Goal: Task Accomplishment & Management: Manage account settings

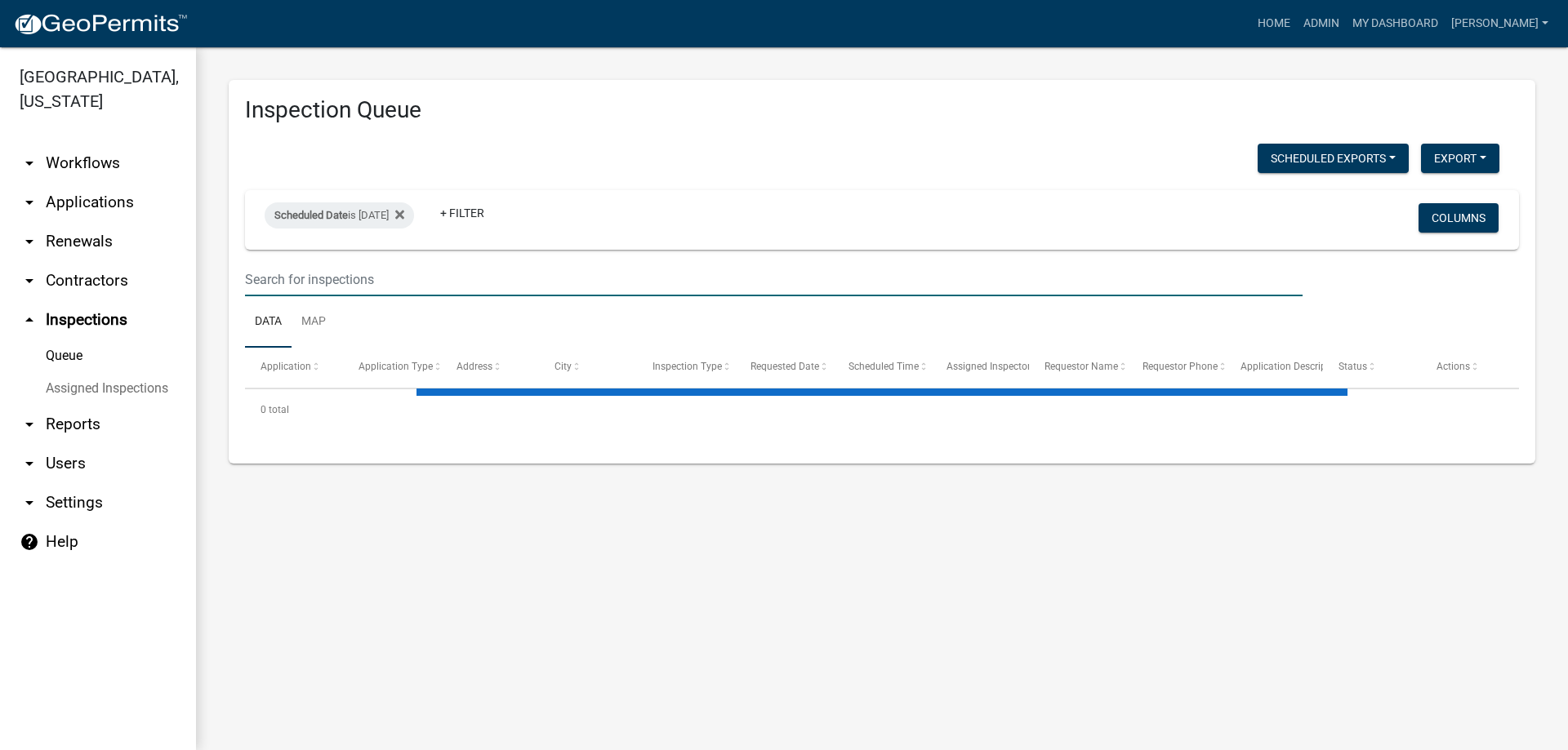
drag, startPoint x: 0, startPoint y: 0, endPoint x: 407, endPoint y: 271, distance: 489.0
click at [407, 271] on input "text" at bounding box center [774, 280] width 1057 height 34
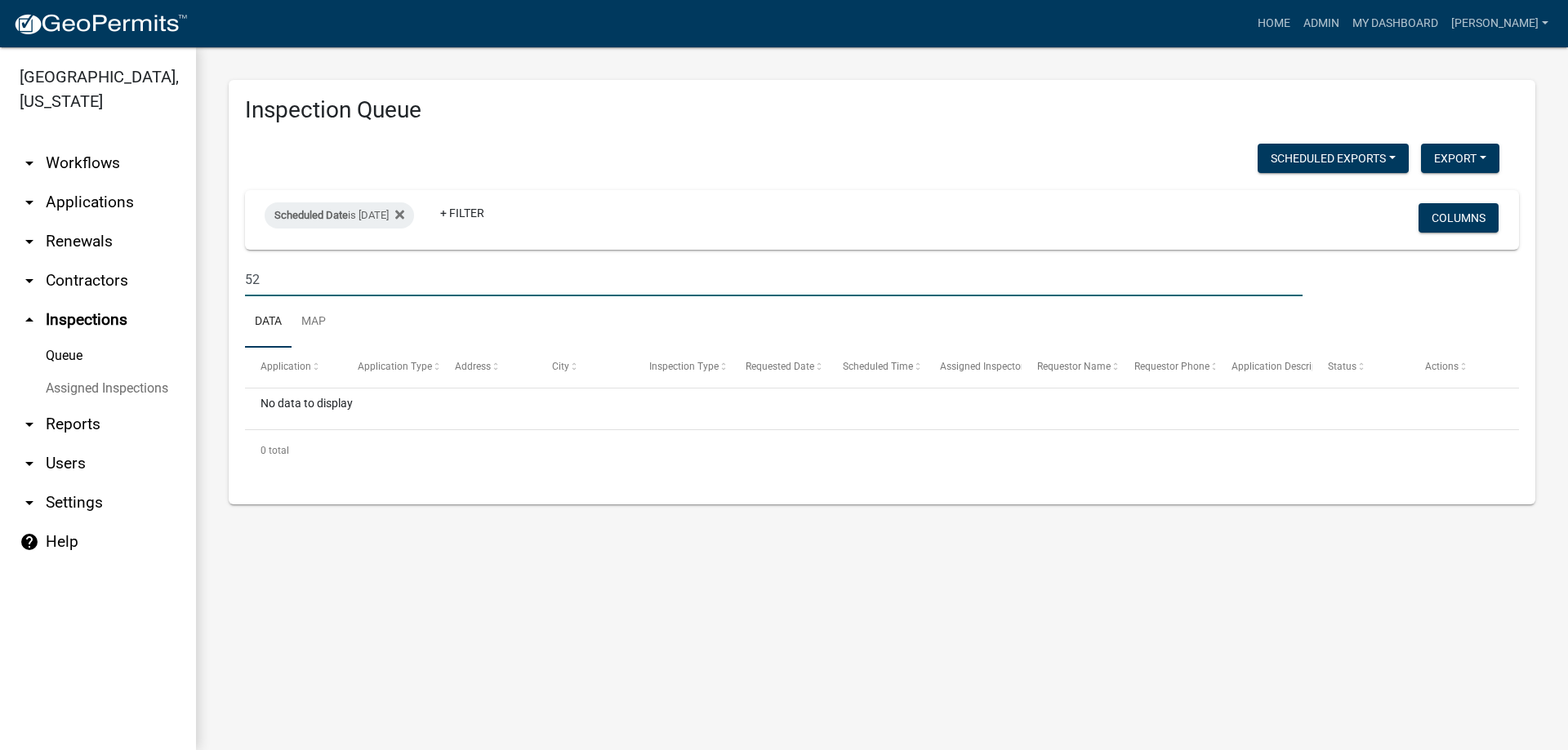
type input "5"
type input "c"
type input "[PERSON_NAME]"
click at [82, 198] on link "arrow_drop_down Applications" at bounding box center [98, 202] width 196 height 39
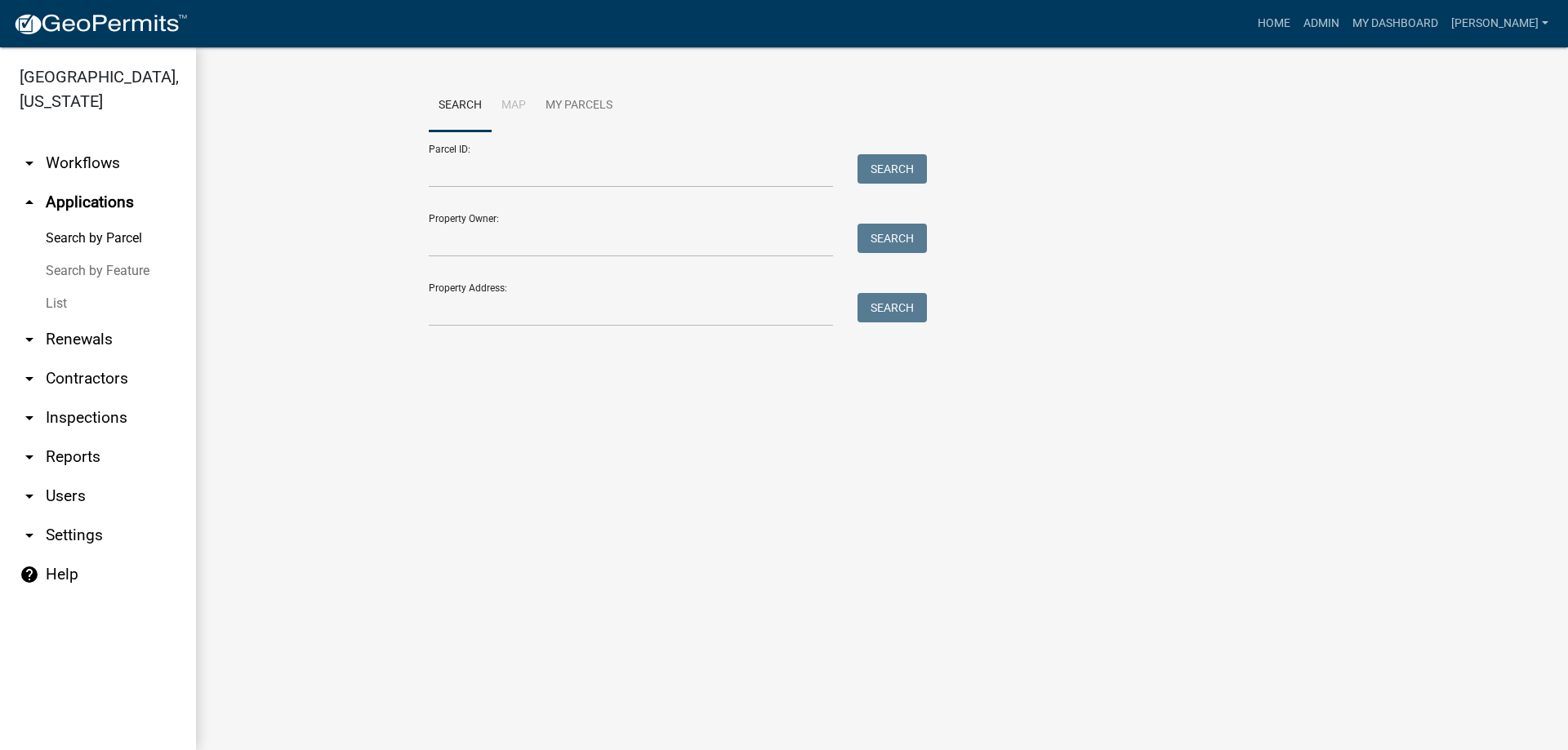
click at [119, 289] on link "List" at bounding box center [98, 304] width 196 height 33
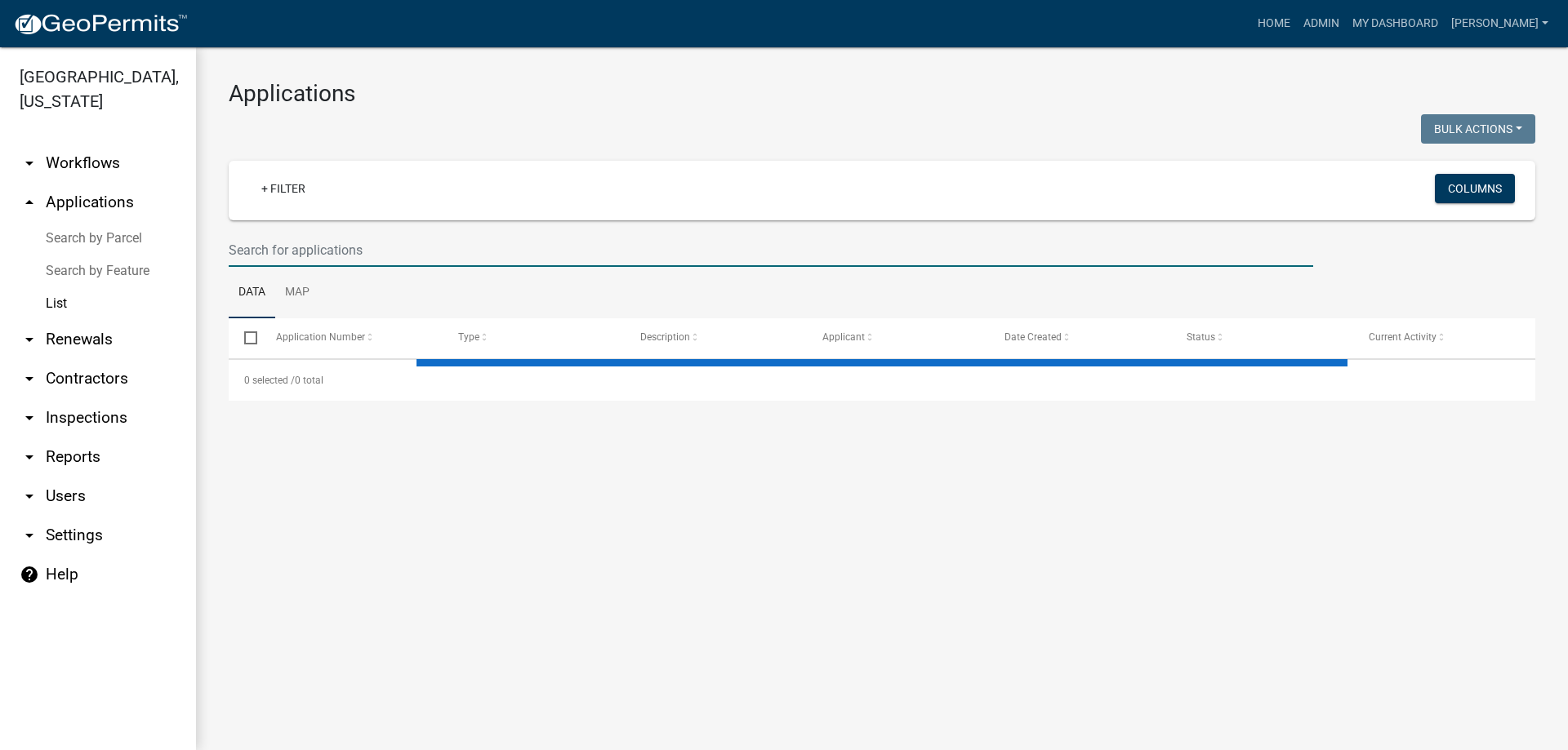
click at [316, 252] on input "text" at bounding box center [770, 251] width 1084 height 34
type input "veron"
select select "3: 100"
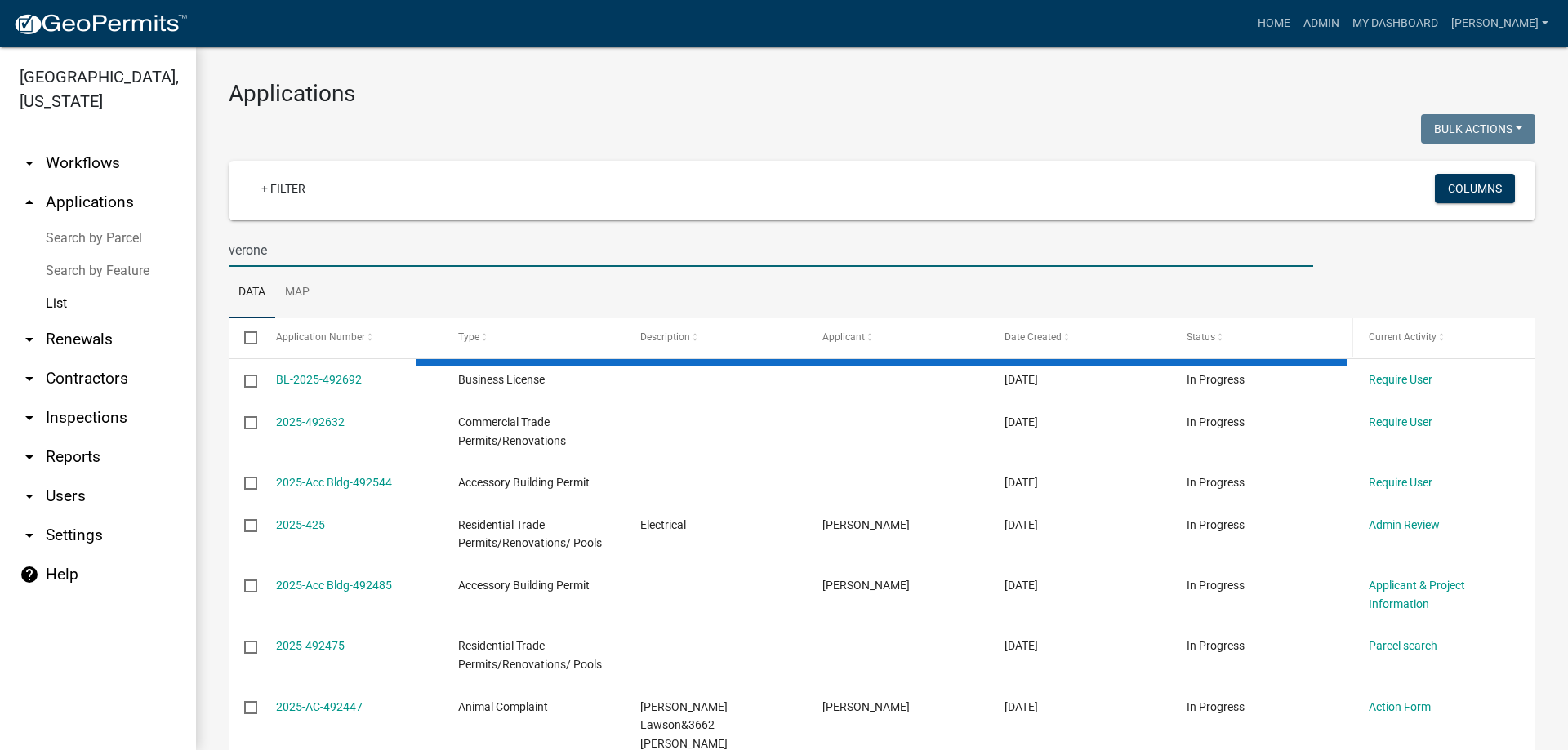
type input "verone"
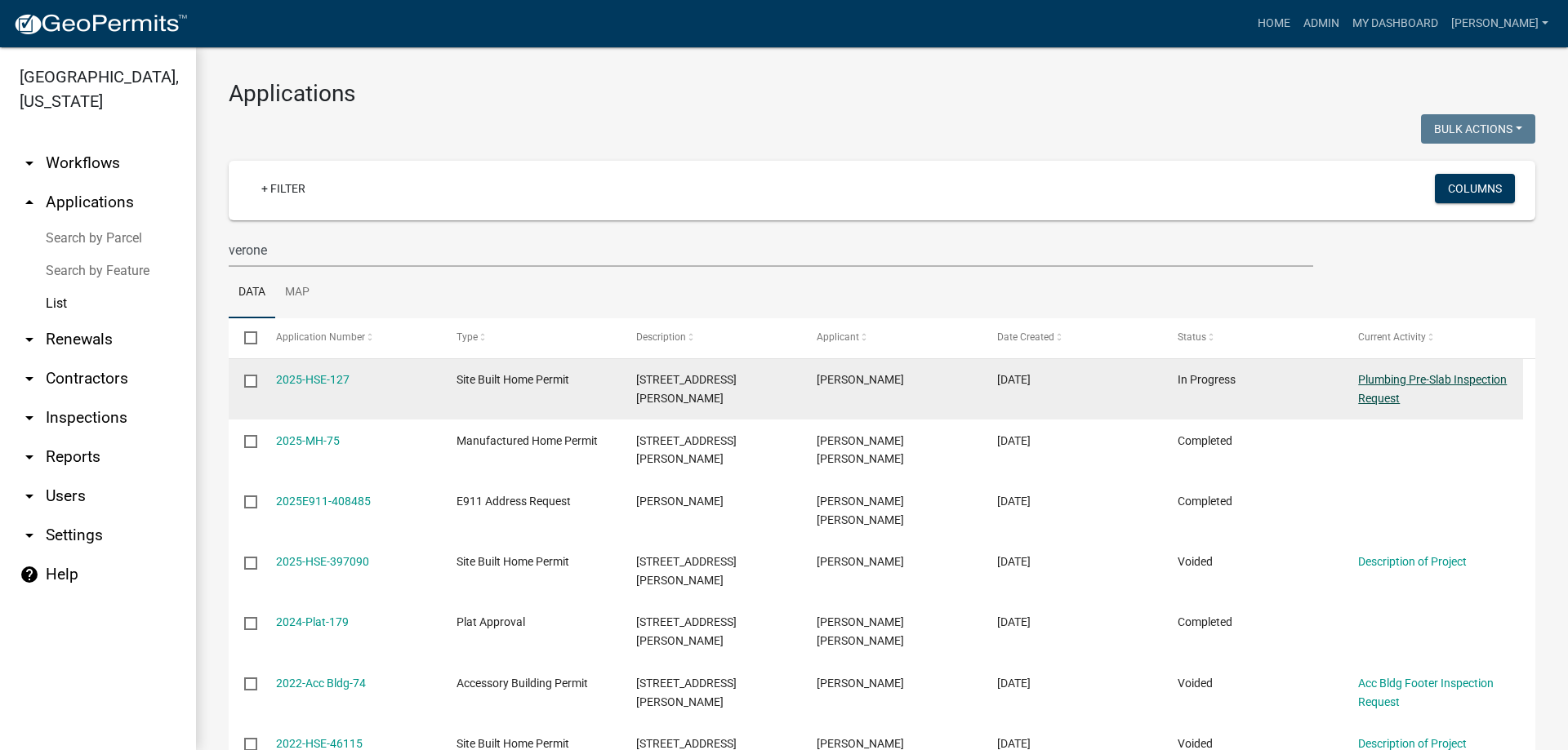
click at [1414, 386] on link "Plumbing Pre-Slab Inspection Request" at bounding box center [1432, 389] width 148 height 32
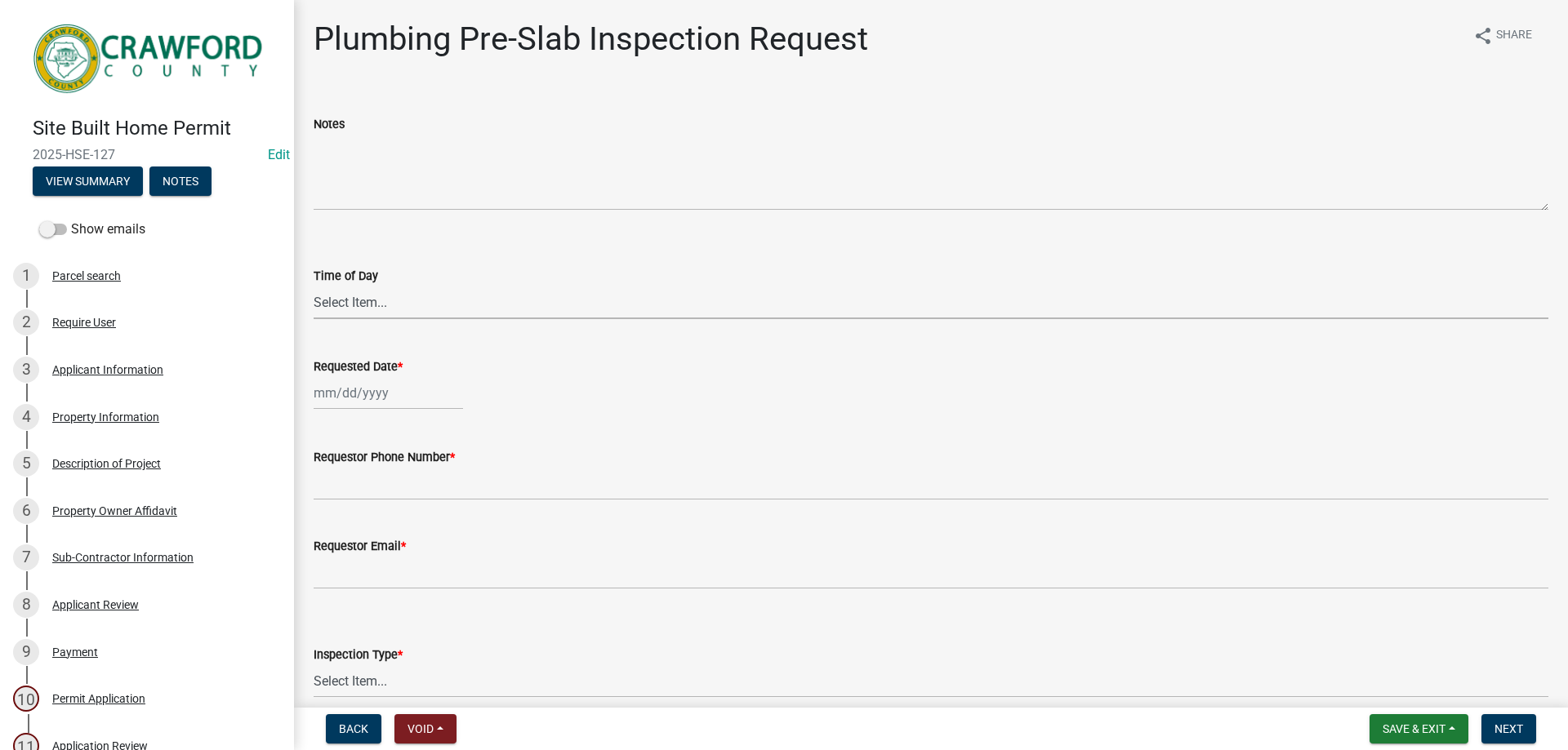
click at [463, 291] on select "Select Item... AM PM" at bounding box center [930, 303] width 1234 height 34
click at [313, 286] on select "Select Item... AM PM" at bounding box center [930, 303] width 1234 height 34
select select "c17fd054-7220-48ca-8ff3-64345a3d9763"
click at [366, 390] on div at bounding box center [387, 394] width 149 height 34
select select "10"
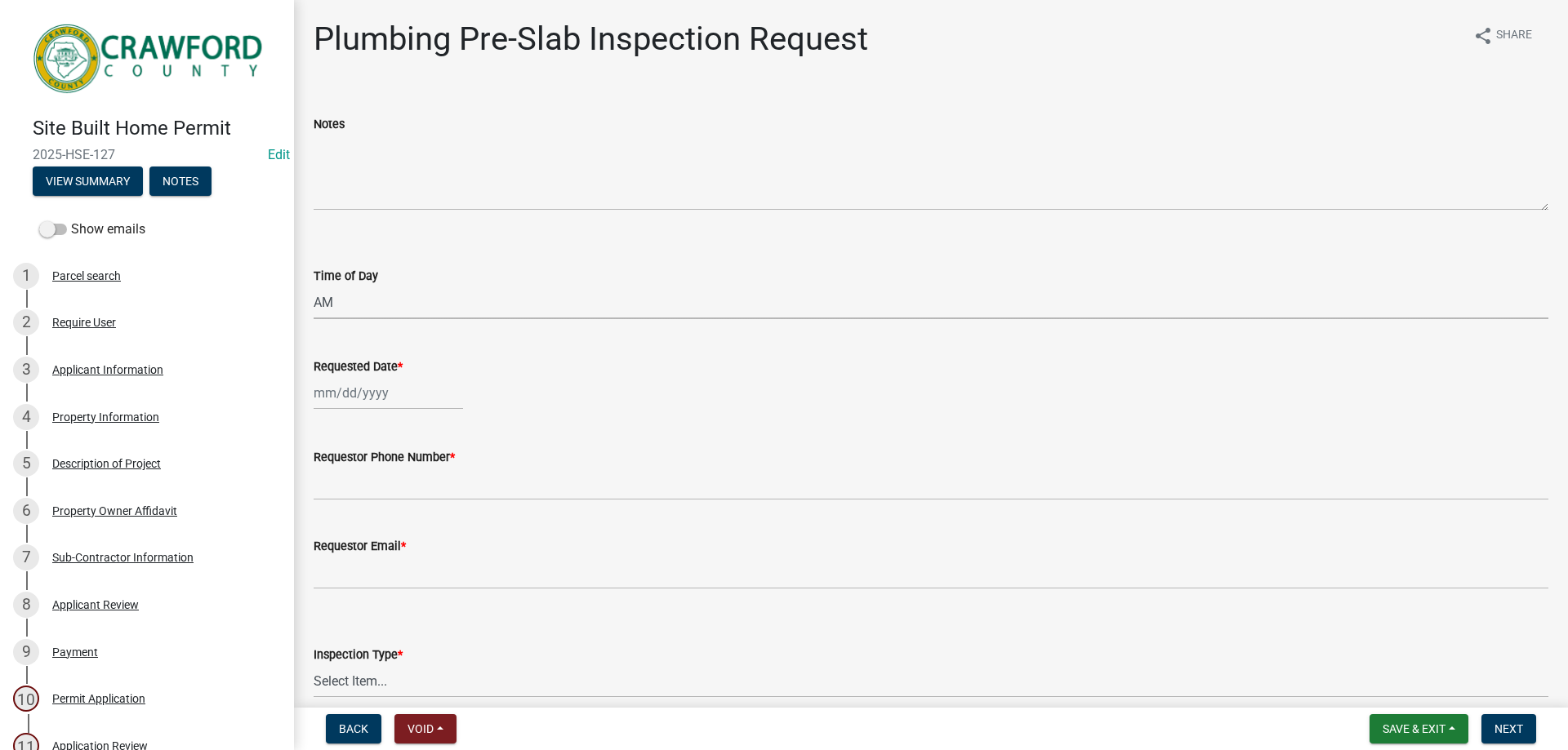
select select "2025"
click at [405, 530] on div "16" at bounding box center [409, 532] width 26 height 26
type input "[DATE]"
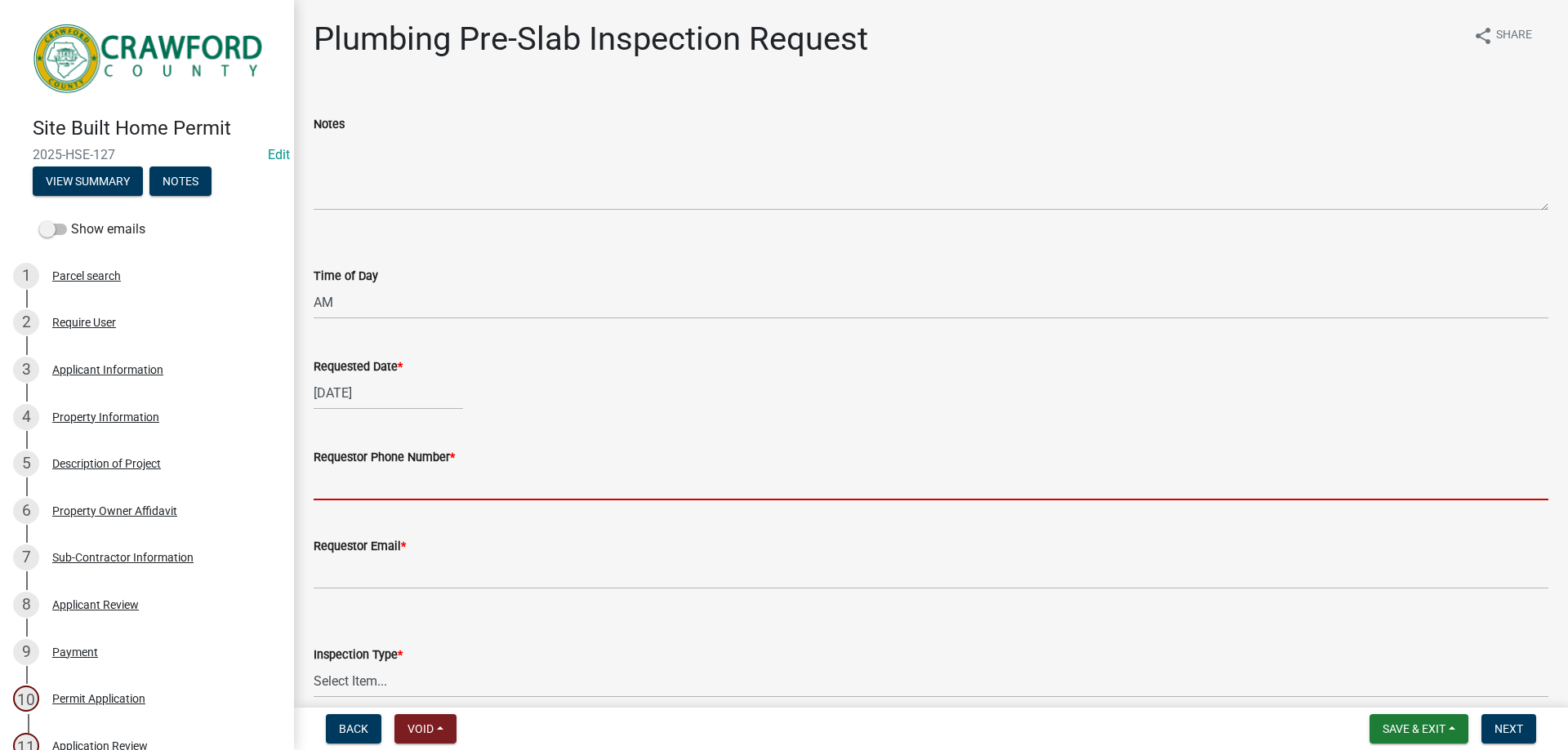
click at [388, 485] on input "Requestor Phone Number *" at bounding box center [930, 484] width 1234 height 34
type input "6365777742"
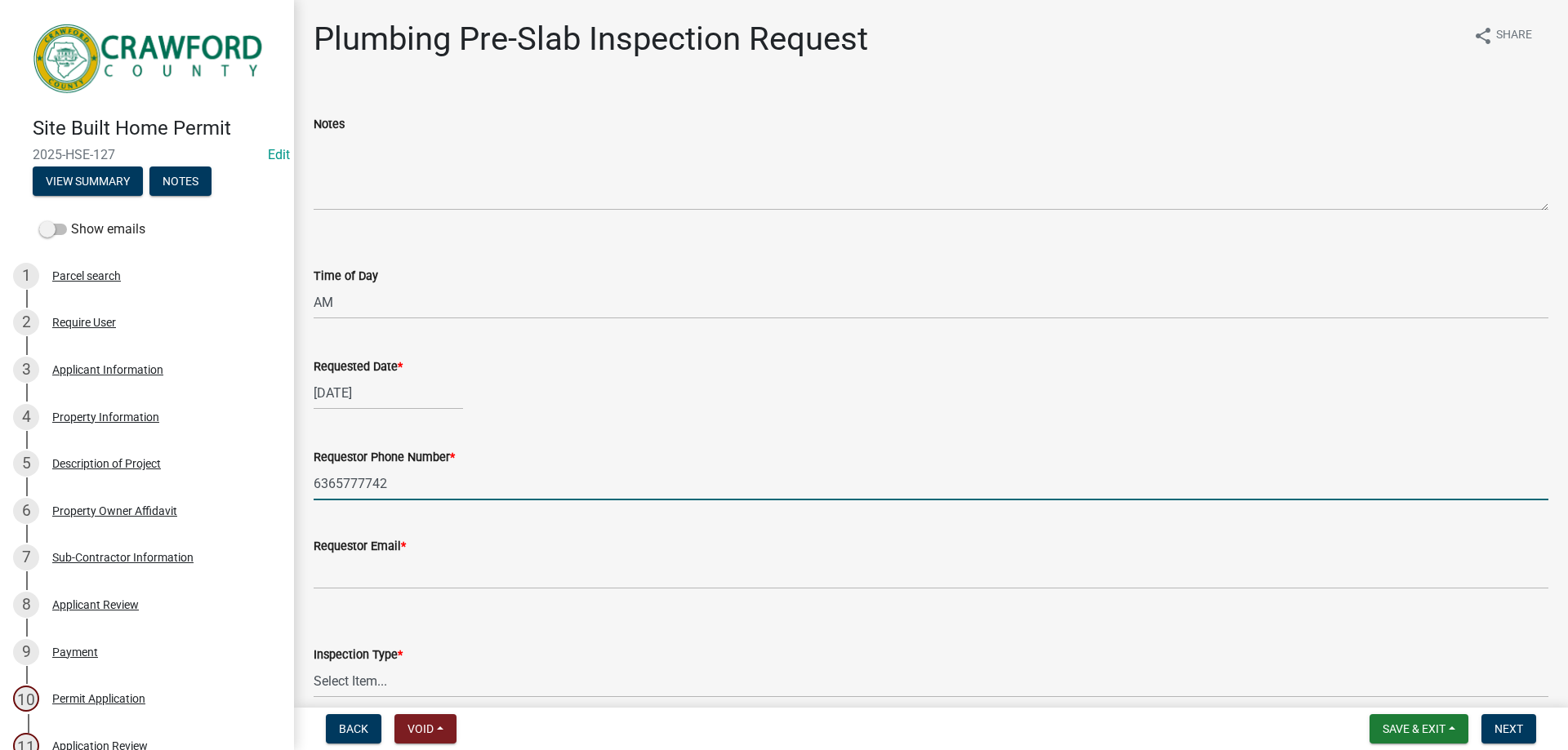
click at [388, 477] on input "6365777742" at bounding box center [930, 484] width 1234 height 34
drag, startPoint x: 388, startPoint y: 477, endPoint x: 288, endPoint y: 473, distance: 100.1
click at [288, 473] on div "Site Built Home Permit 2025-HSE-127 Edit View Summary Notes Show emails 1 Parce…" at bounding box center [784, 375] width 1568 height 750
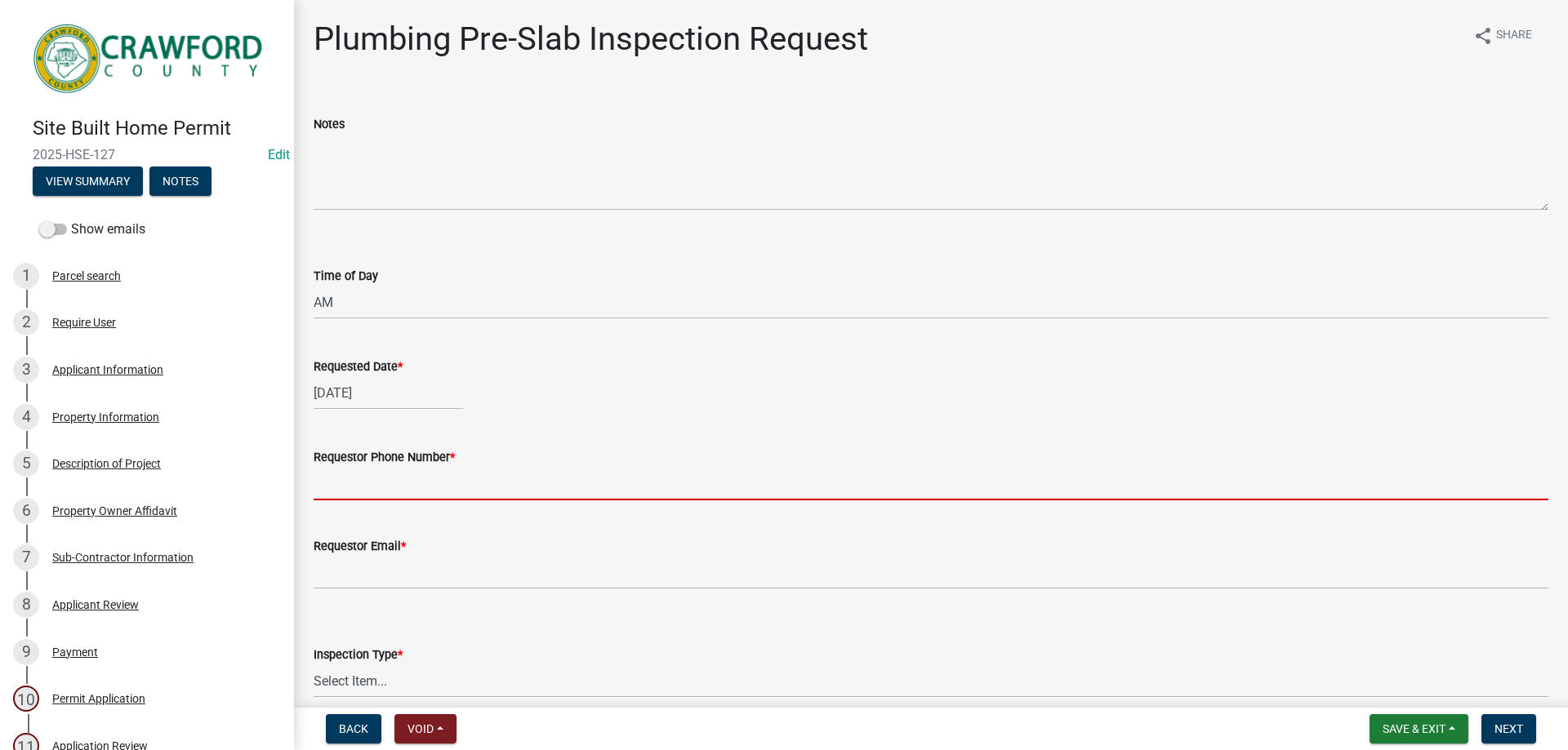
click at [372, 494] on input "Requestor Phone Number *" at bounding box center [930, 484] width 1234 height 34
type input "4788363199"
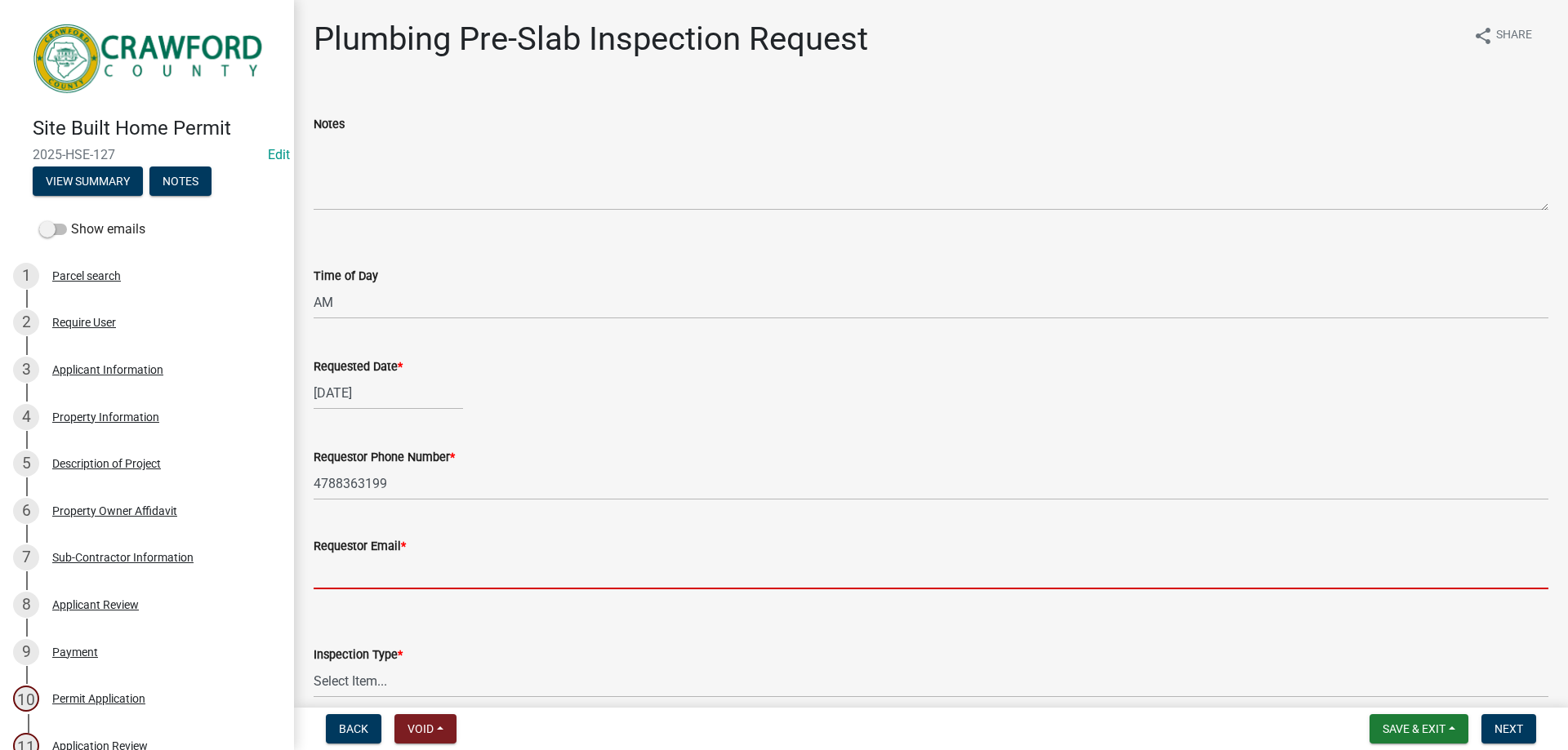
click at [371, 566] on input "Requestor Email *" at bounding box center [930, 573] width 1234 height 34
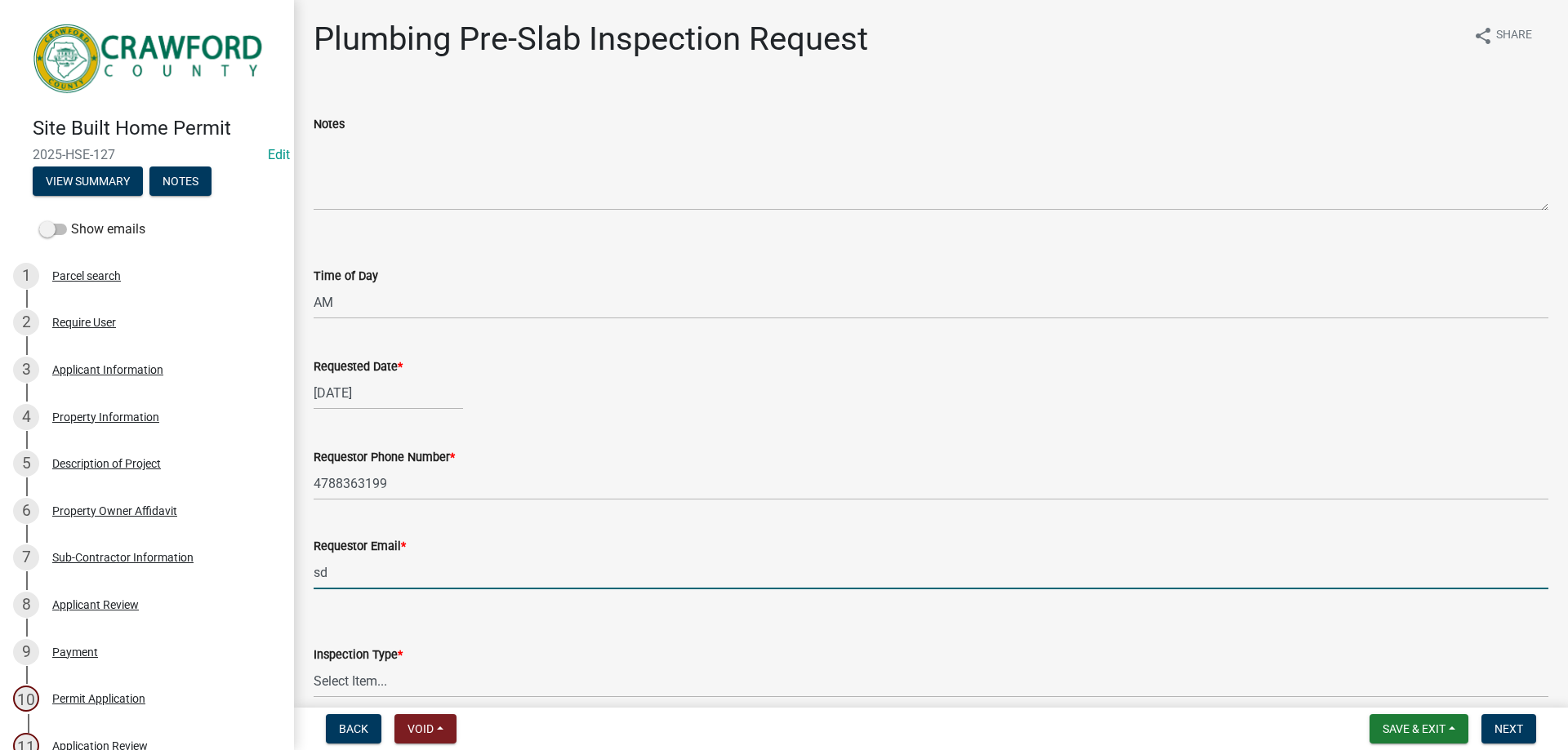
type input "[EMAIL_ADDRESS][DOMAIN_NAME]"
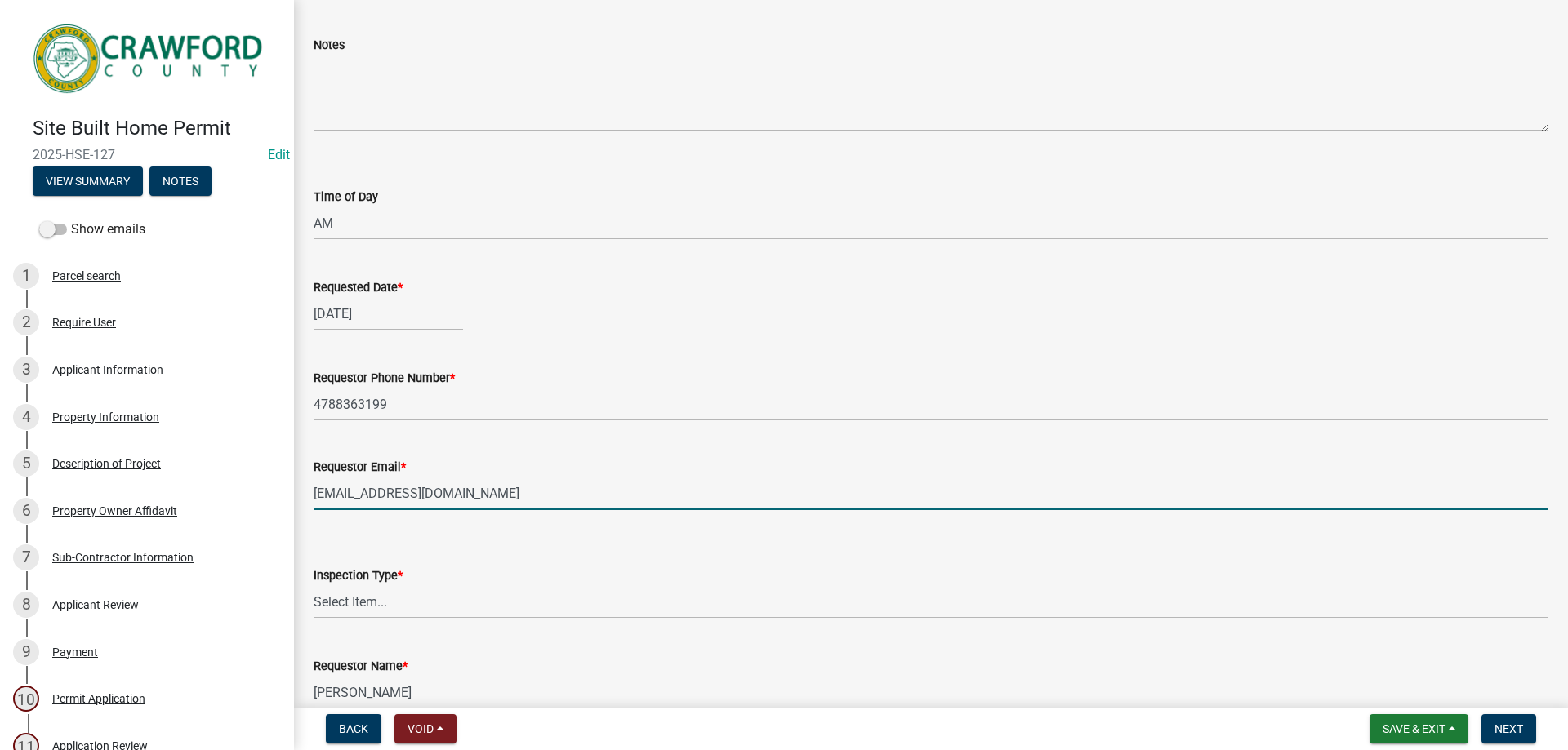
scroll to position [164, 0]
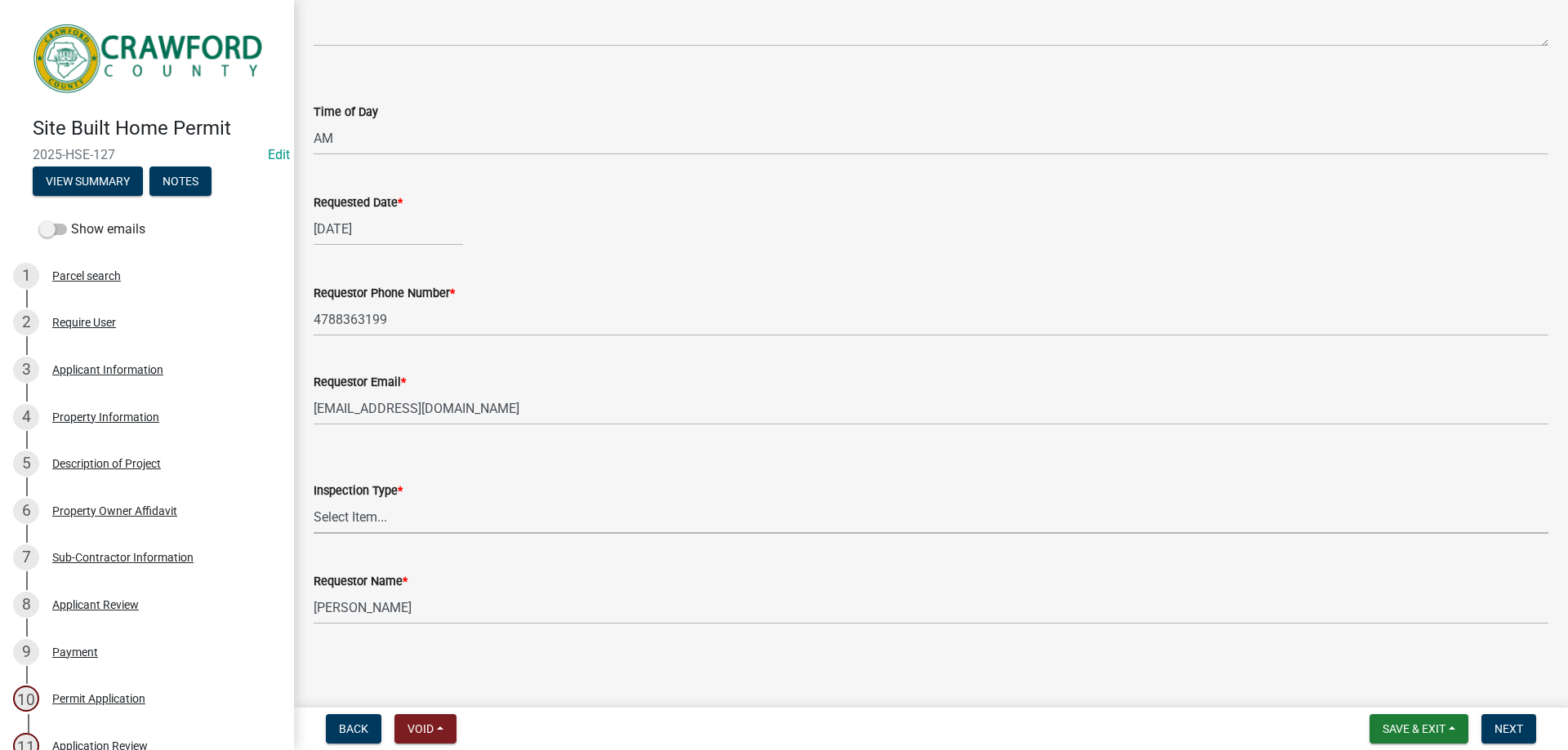
click at [382, 520] on select "Select Item... Plumbing Pre-Slab" at bounding box center [930, 517] width 1234 height 34
click at [313, 500] on select "Select Item... Plumbing Pre-Slab" at bounding box center [930, 517] width 1234 height 34
select select "8b3da3ef-5655-47e3-b2d2-e1e9c5c23ed8"
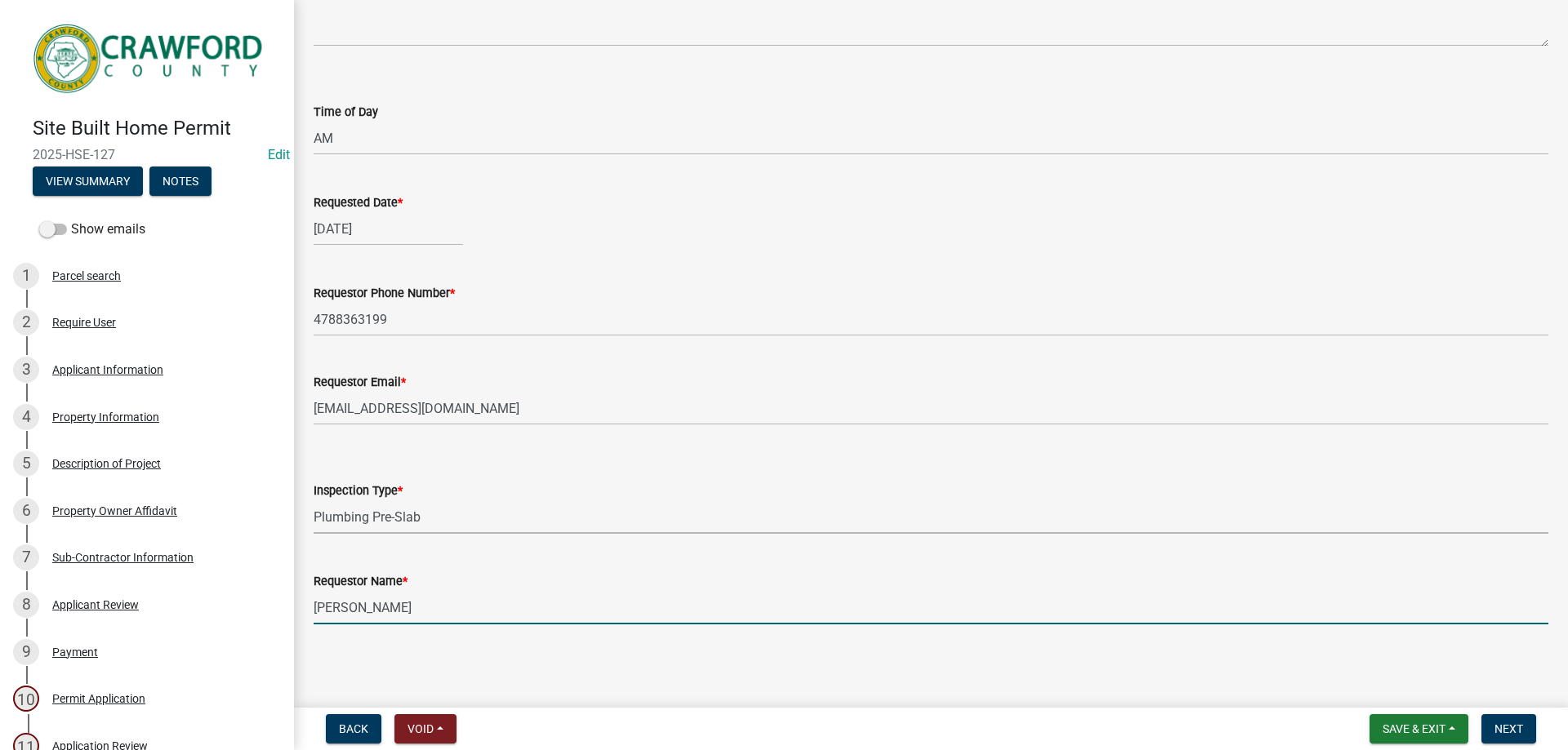
click at [390, 602] on input "[PERSON_NAME]" at bounding box center [930, 608] width 1234 height 34
type input "T"
type input "[PERSON_NAME]"
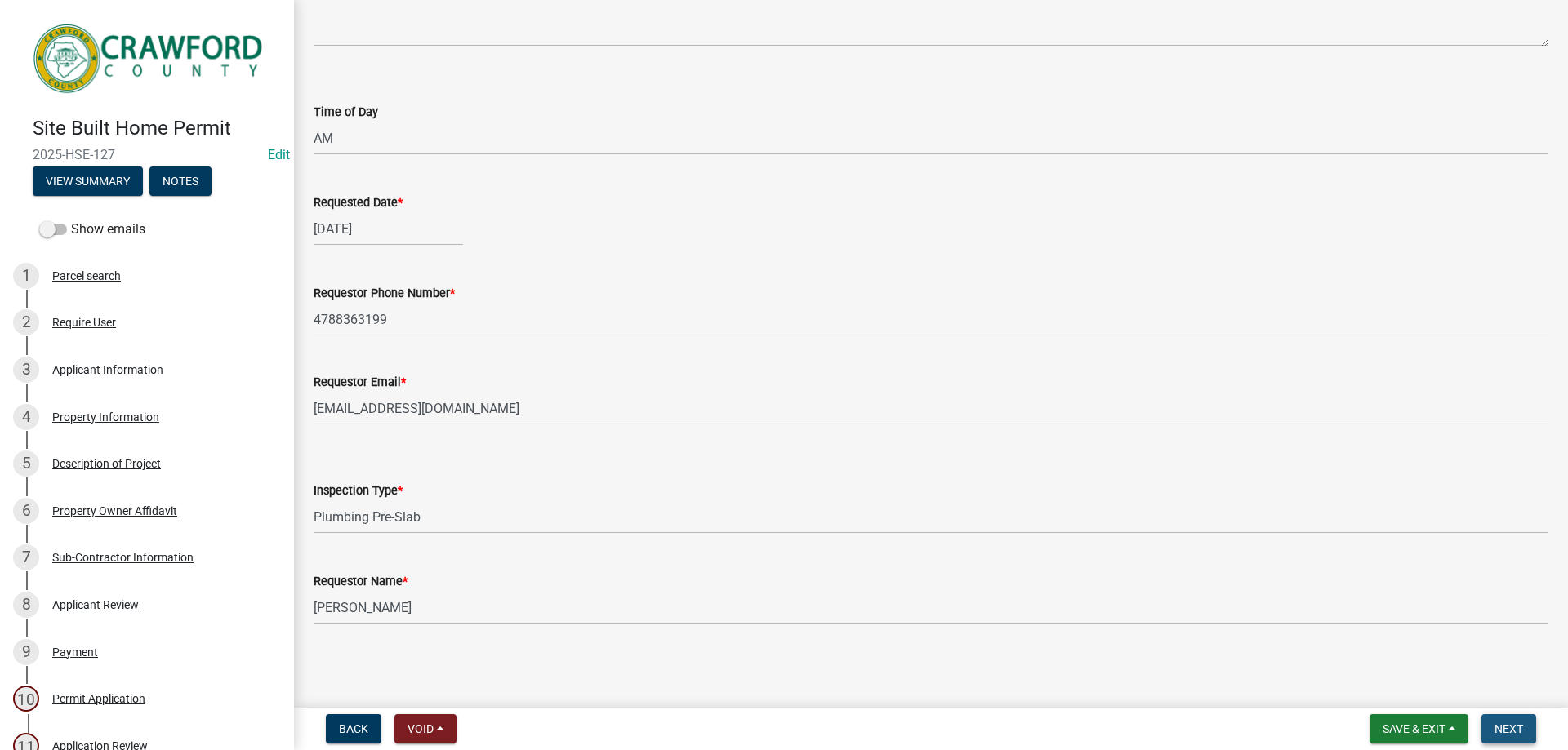
click at [1492, 727] on button "Next" at bounding box center [1508, 729] width 55 height 29
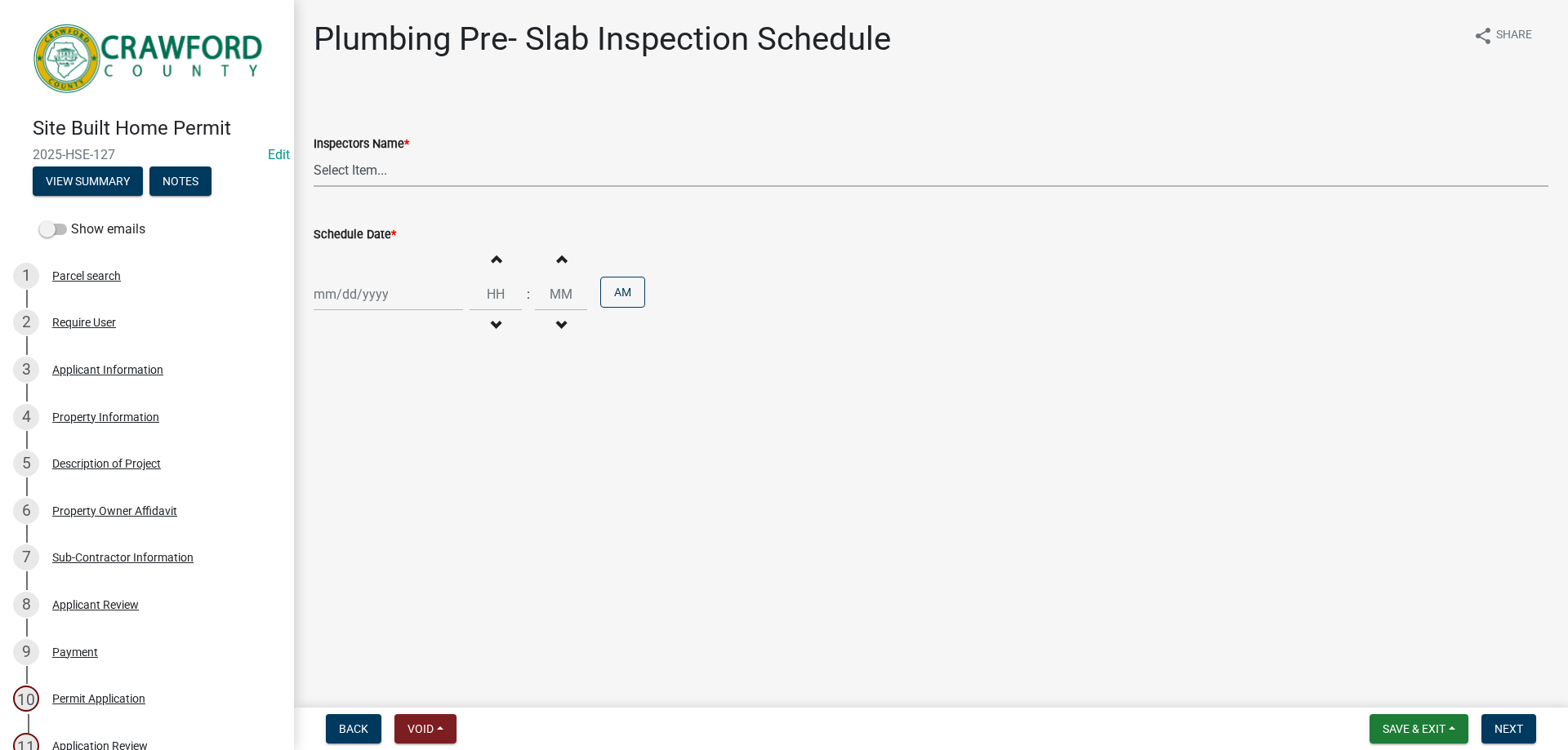
click at [326, 156] on select "Select Item... [PERSON_NAME].[PERSON_NAME] ([PERSON_NAME] )" at bounding box center [930, 170] width 1234 height 34
select select "a844a88f-ba44-4800-9e08-05e10520dbf6"
click at [313, 154] on select "Select Item... [PERSON_NAME].[PERSON_NAME] ([PERSON_NAME] )" at bounding box center [930, 170] width 1234 height 34
click at [364, 294] on div at bounding box center [387, 295] width 149 height 34
select select "10"
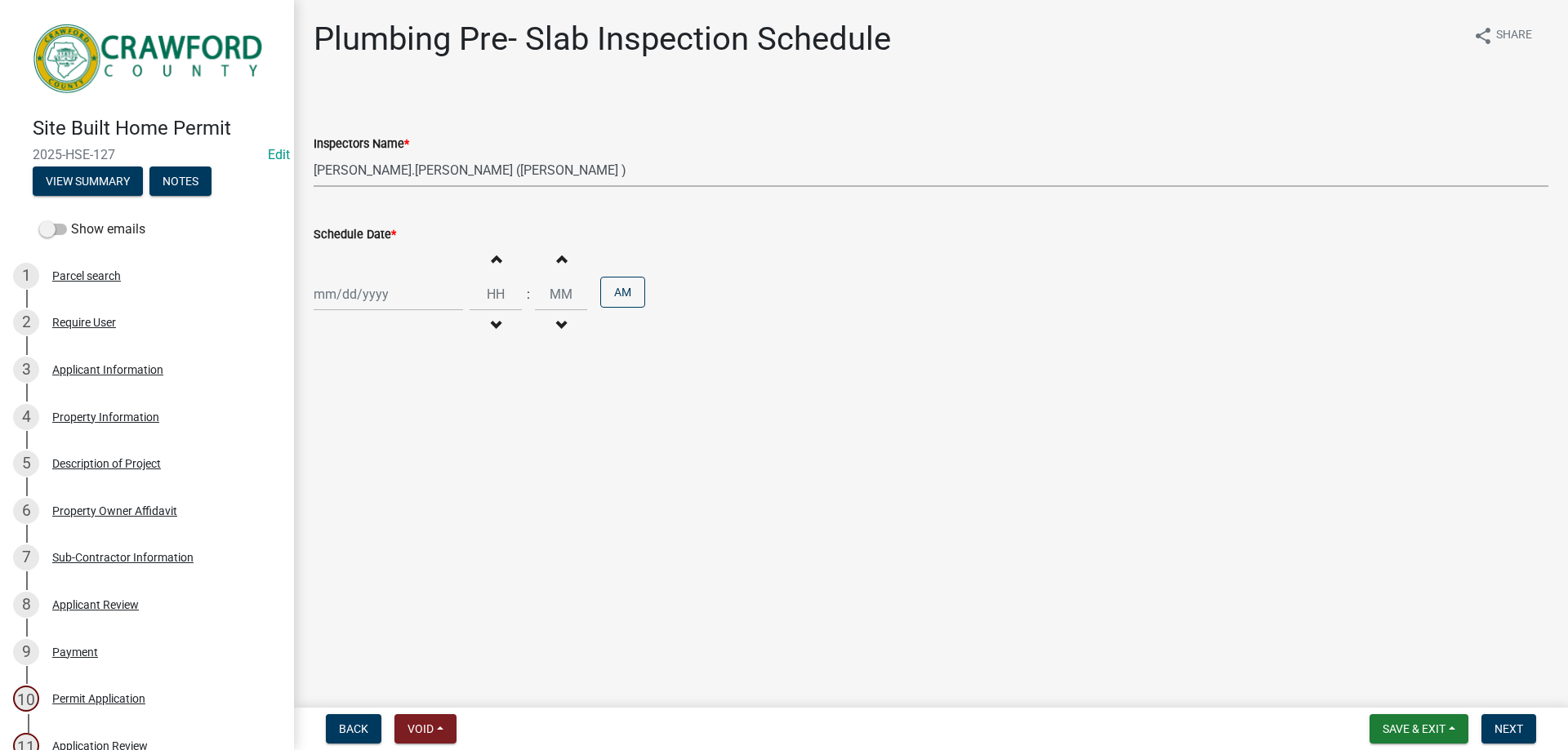
select select "2025"
click at [409, 430] on div "16" at bounding box center [409, 434] width 26 height 26
type input "[DATE]"
click at [479, 260] on button "Increment hours" at bounding box center [495, 259] width 34 height 29
type input "01"
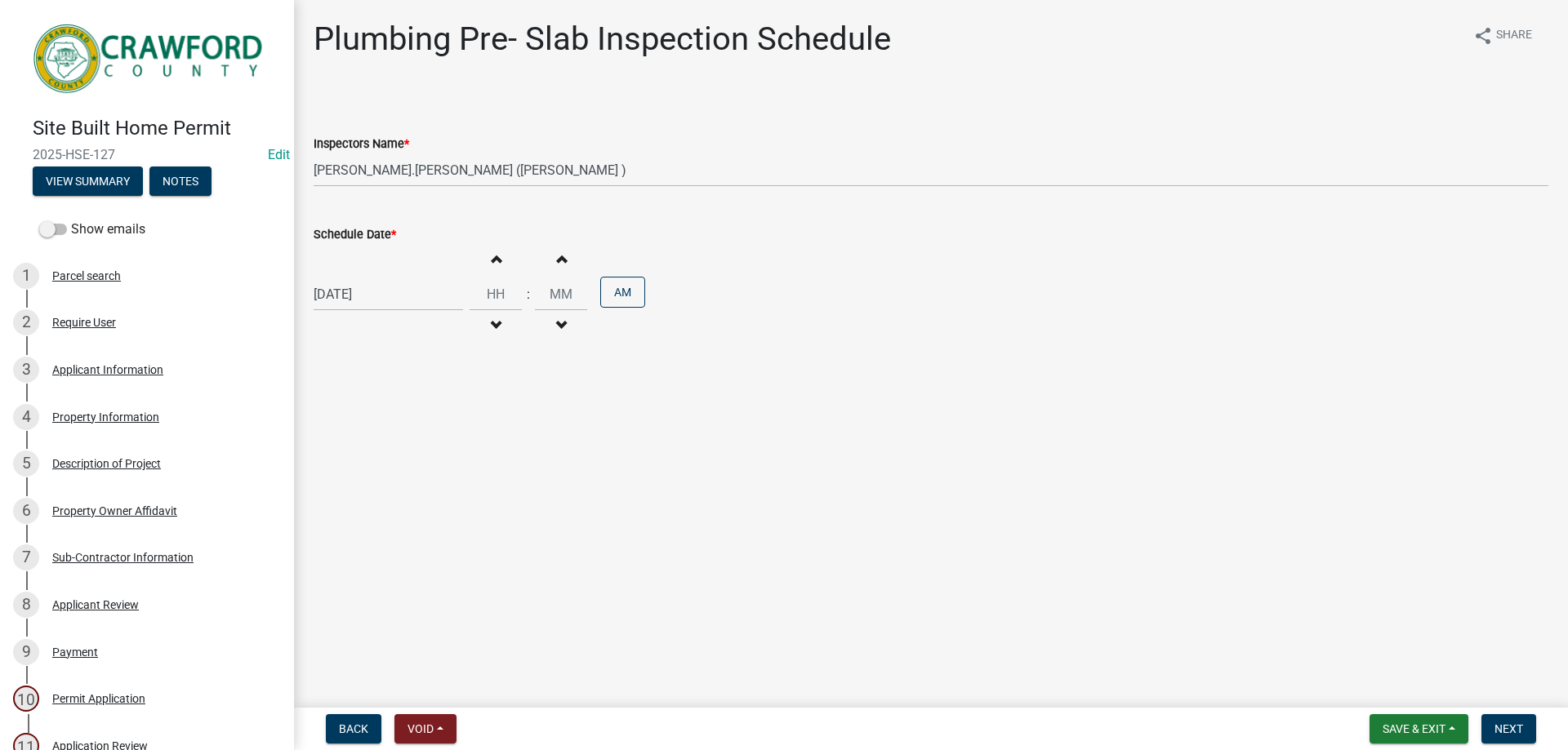
type input "00"
click at [1494, 722] on button "Next" at bounding box center [1508, 729] width 55 height 29
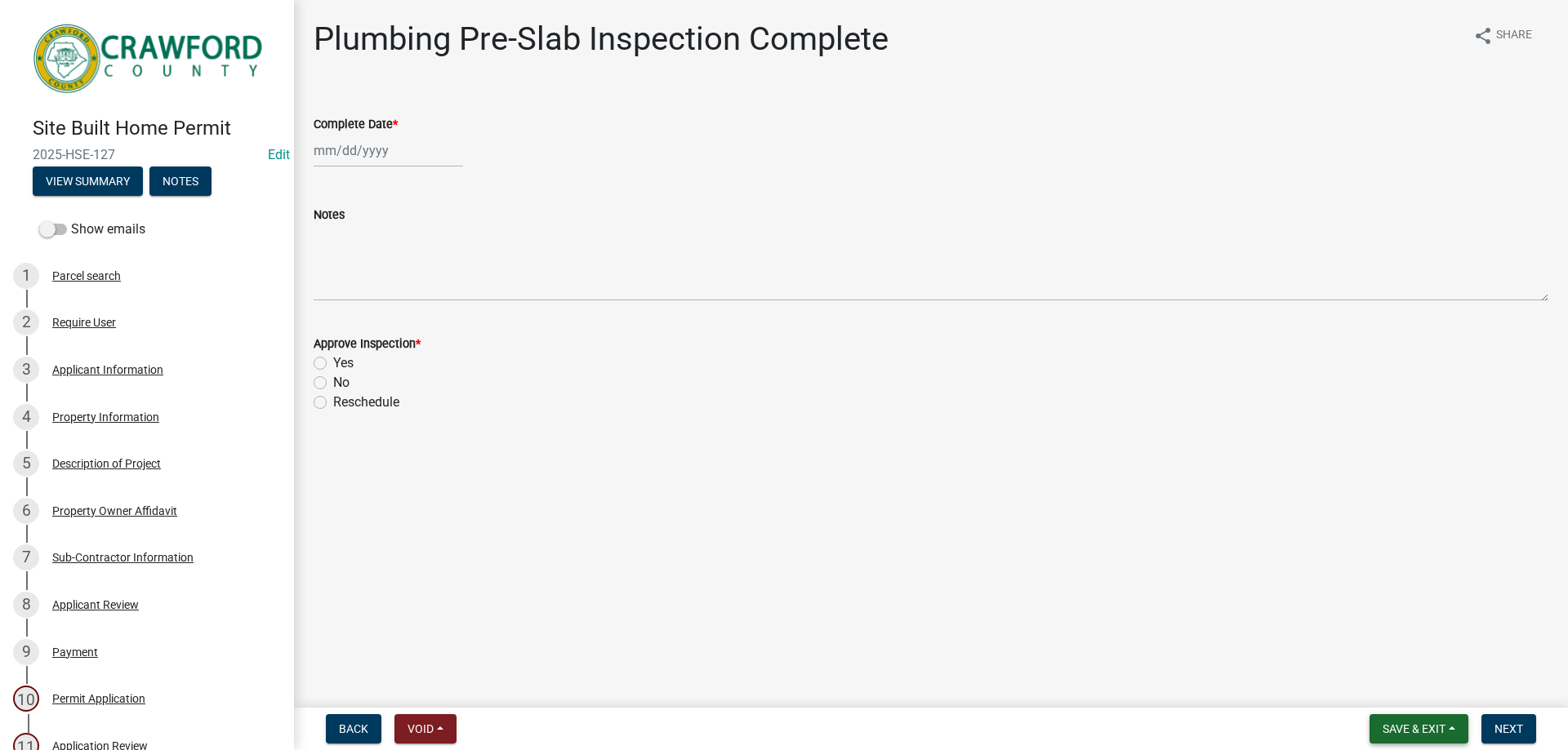
click at [1417, 731] on span "Save & Exit" at bounding box center [1414, 729] width 63 height 13
click at [1415, 701] on button "Save & Exit" at bounding box center [1403, 686] width 131 height 39
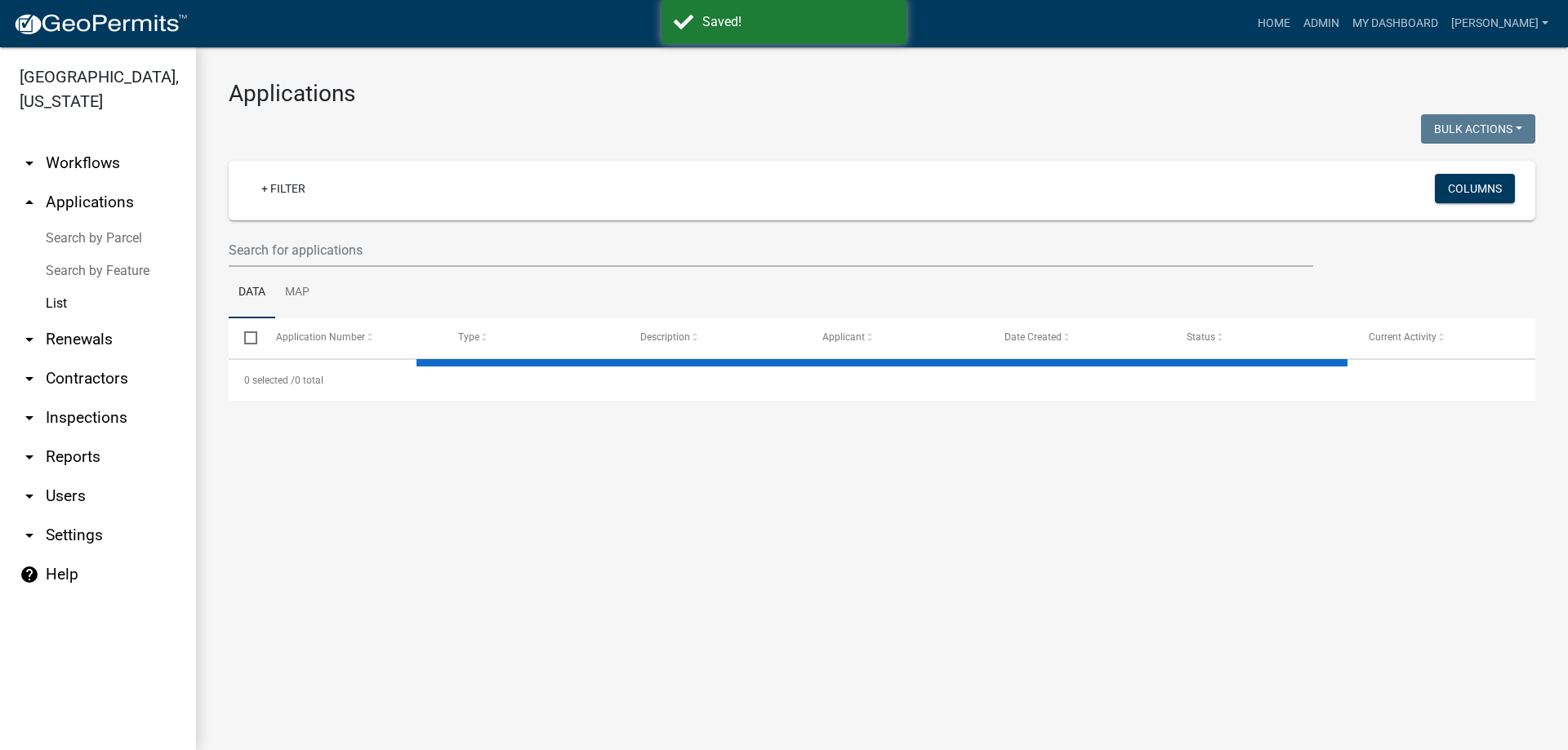
select select "3: 100"
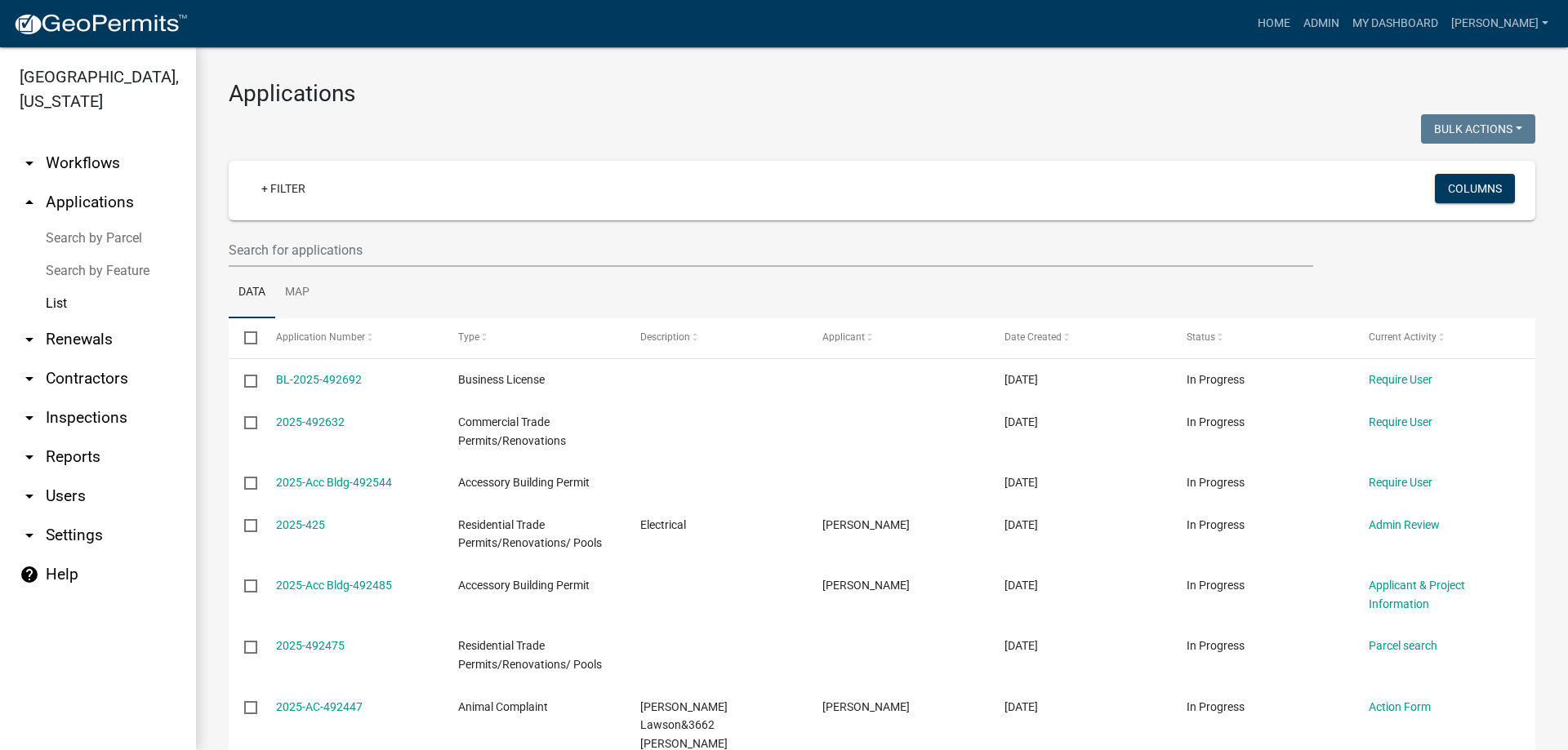
click at [102, 410] on link "arrow_drop_down Inspections" at bounding box center [98, 418] width 196 height 39
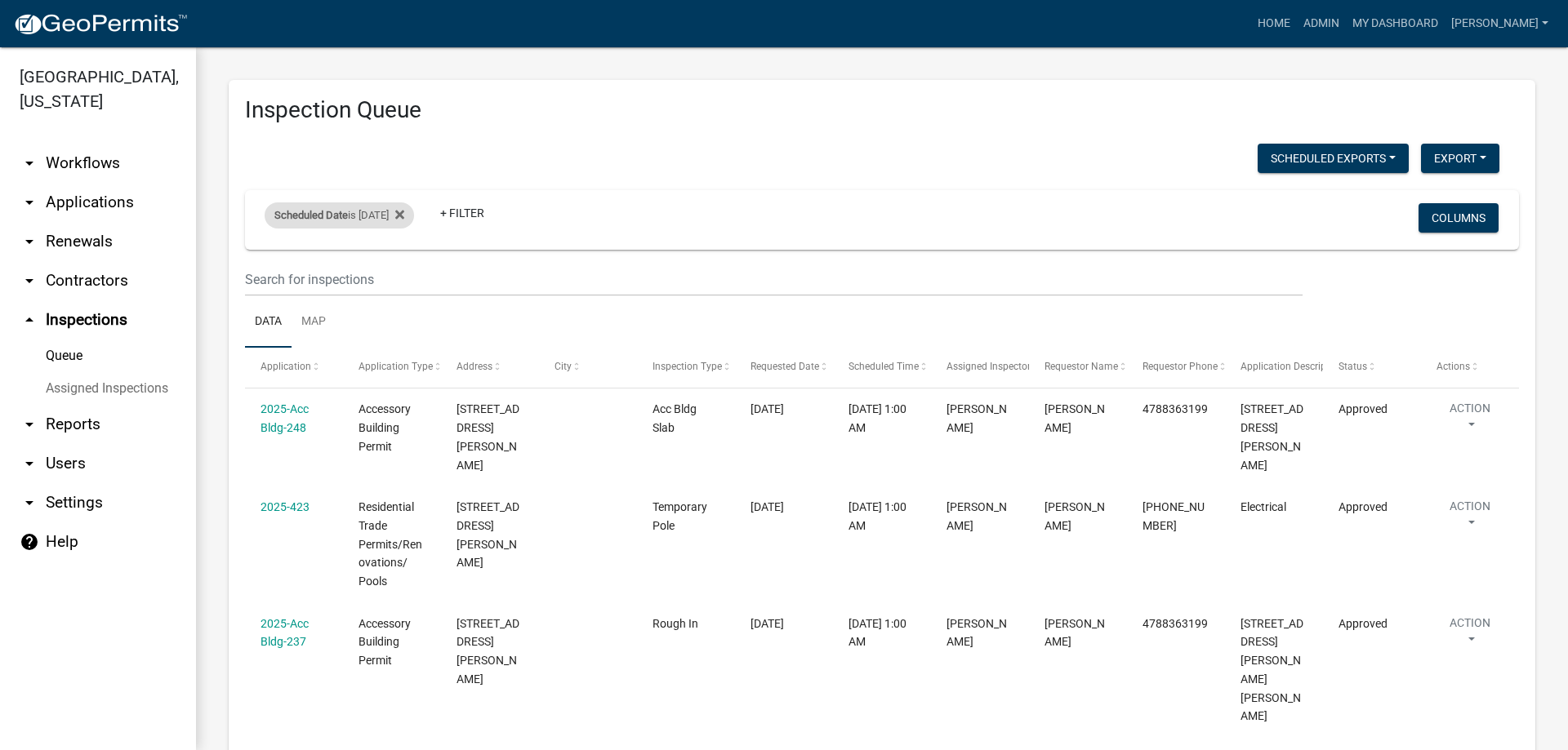
click at [399, 205] on div "Scheduled Date is [DATE]" at bounding box center [339, 215] width 149 height 26
click at [401, 279] on input "[DATE]" at bounding box center [354, 276] width 115 height 34
type input "[DATE]"
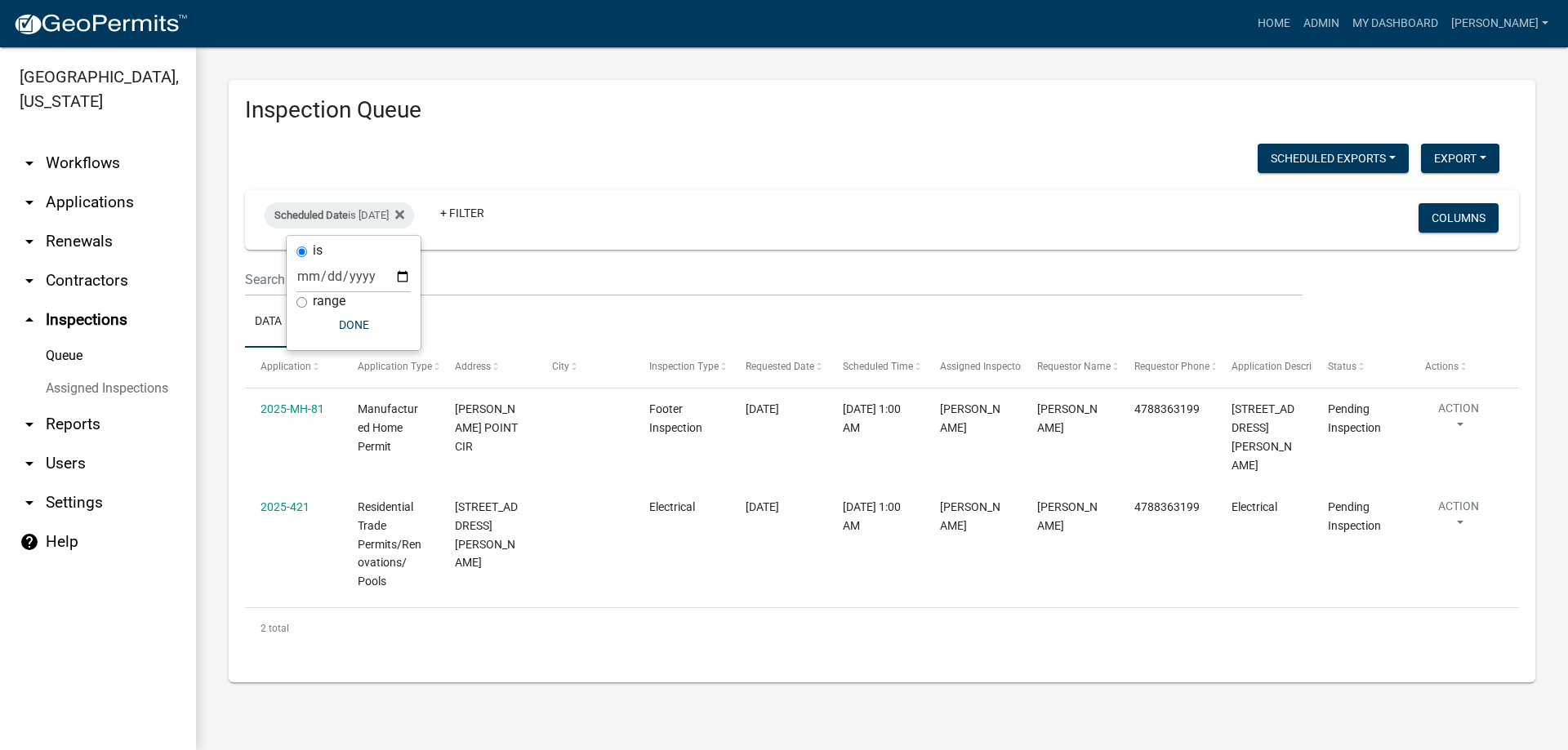
click at [912, 619] on div "2 total" at bounding box center [882, 628] width 1273 height 41
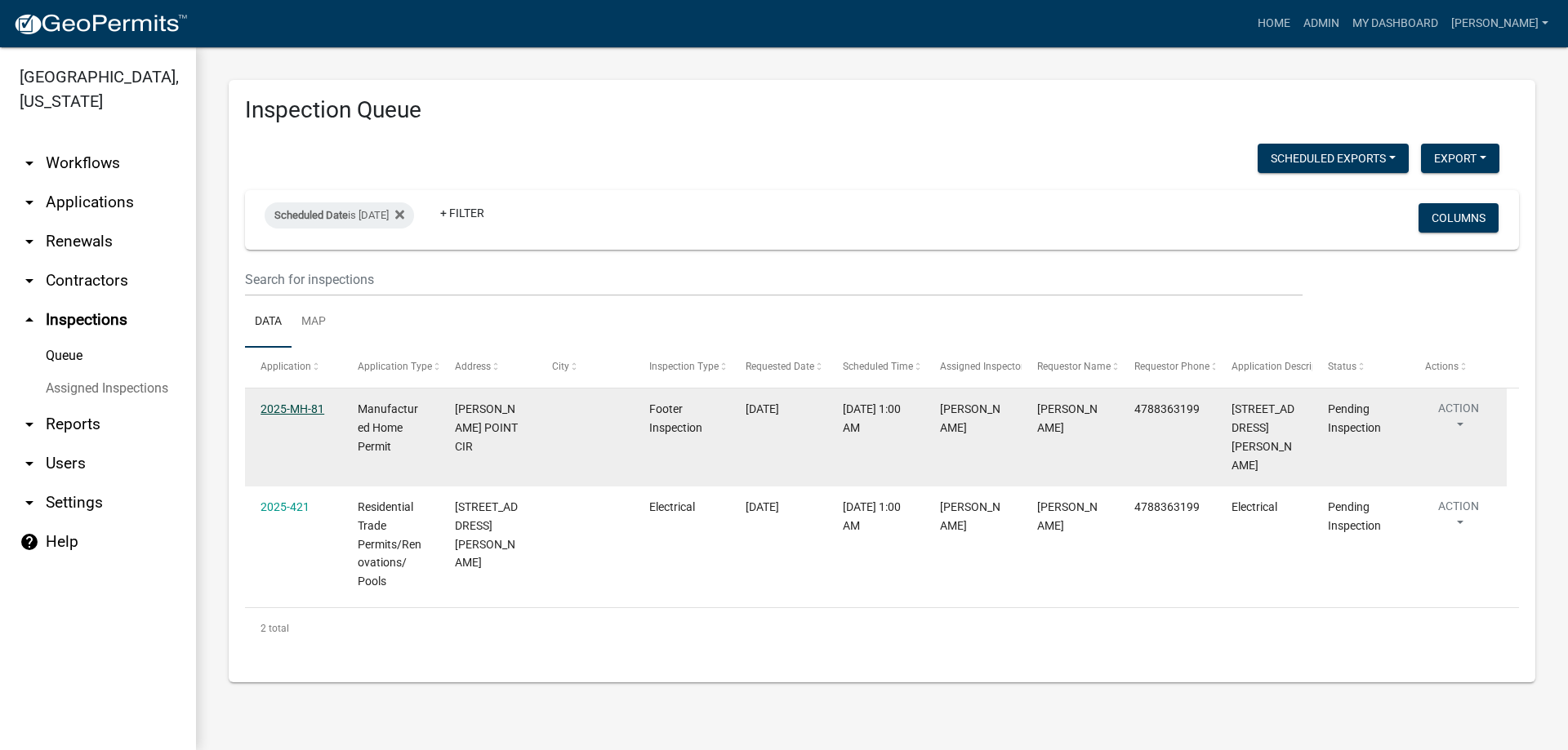
click at [298, 405] on link "2025-MH-81" at bounding box center [292, 409] width 64 height 13
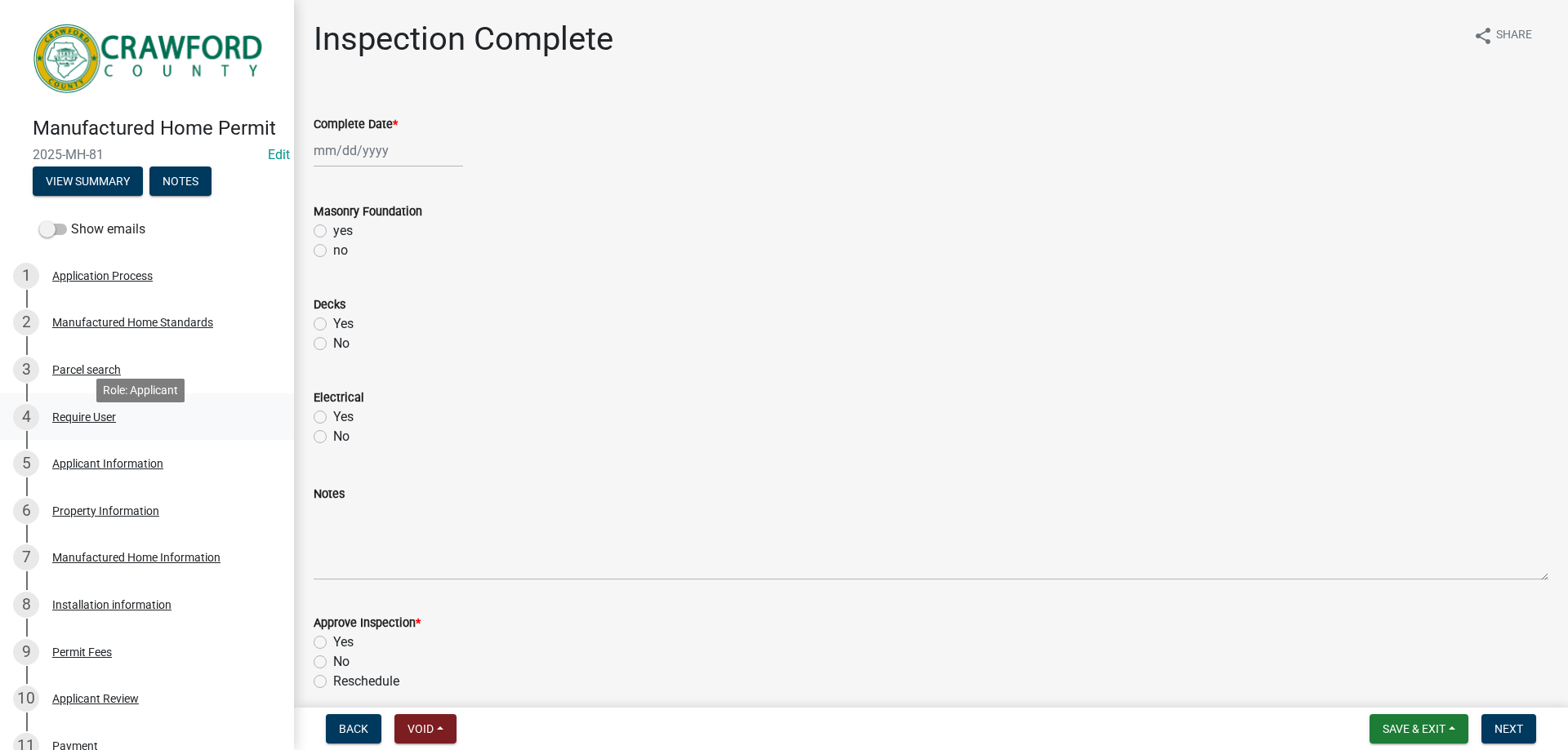
click at [86, 423] on div "Require User" at bounding box center [84, 416] width 64 height 11
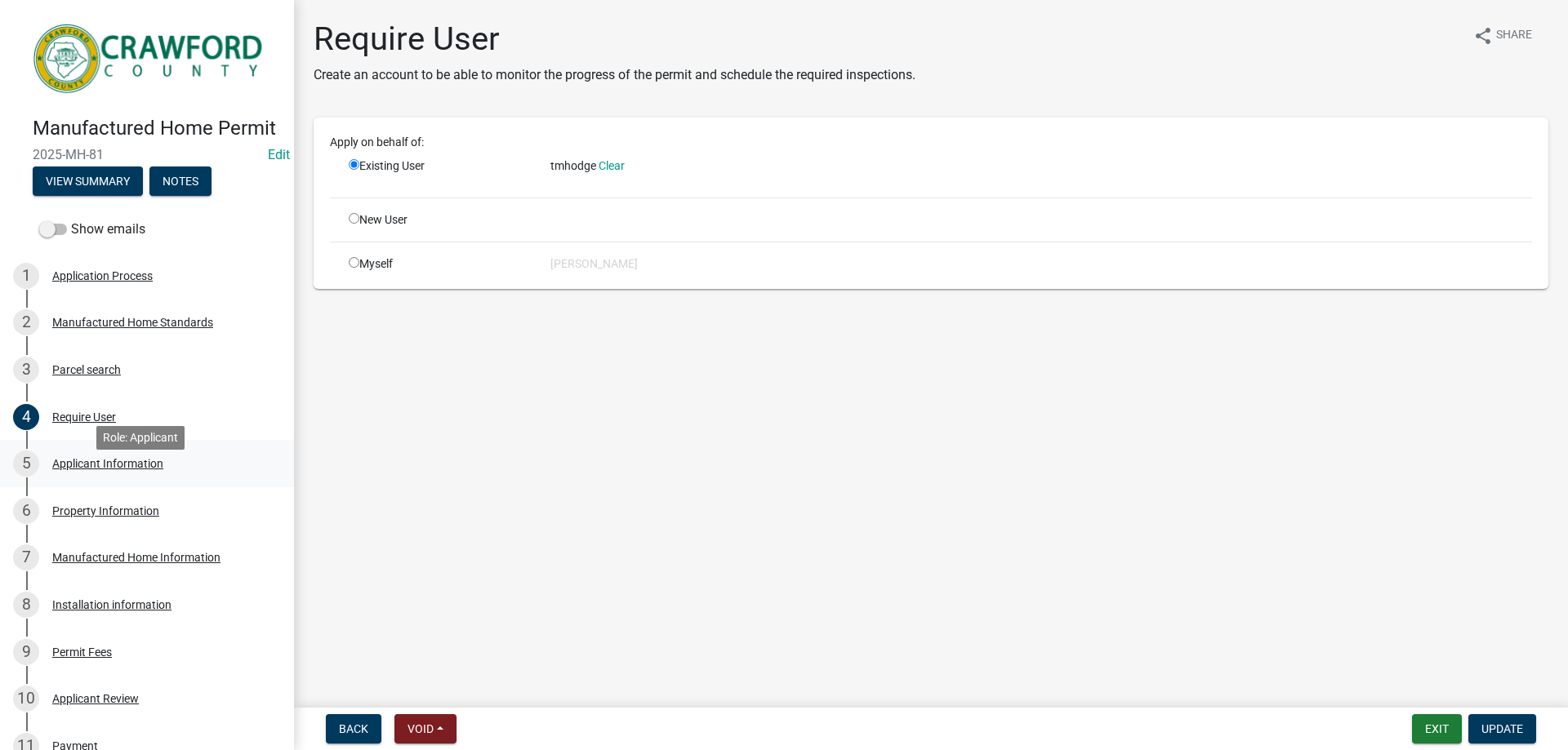
click at [91, 466] on link "5 Applicant Information" at bounding box center [146, 464] width 294 height 48
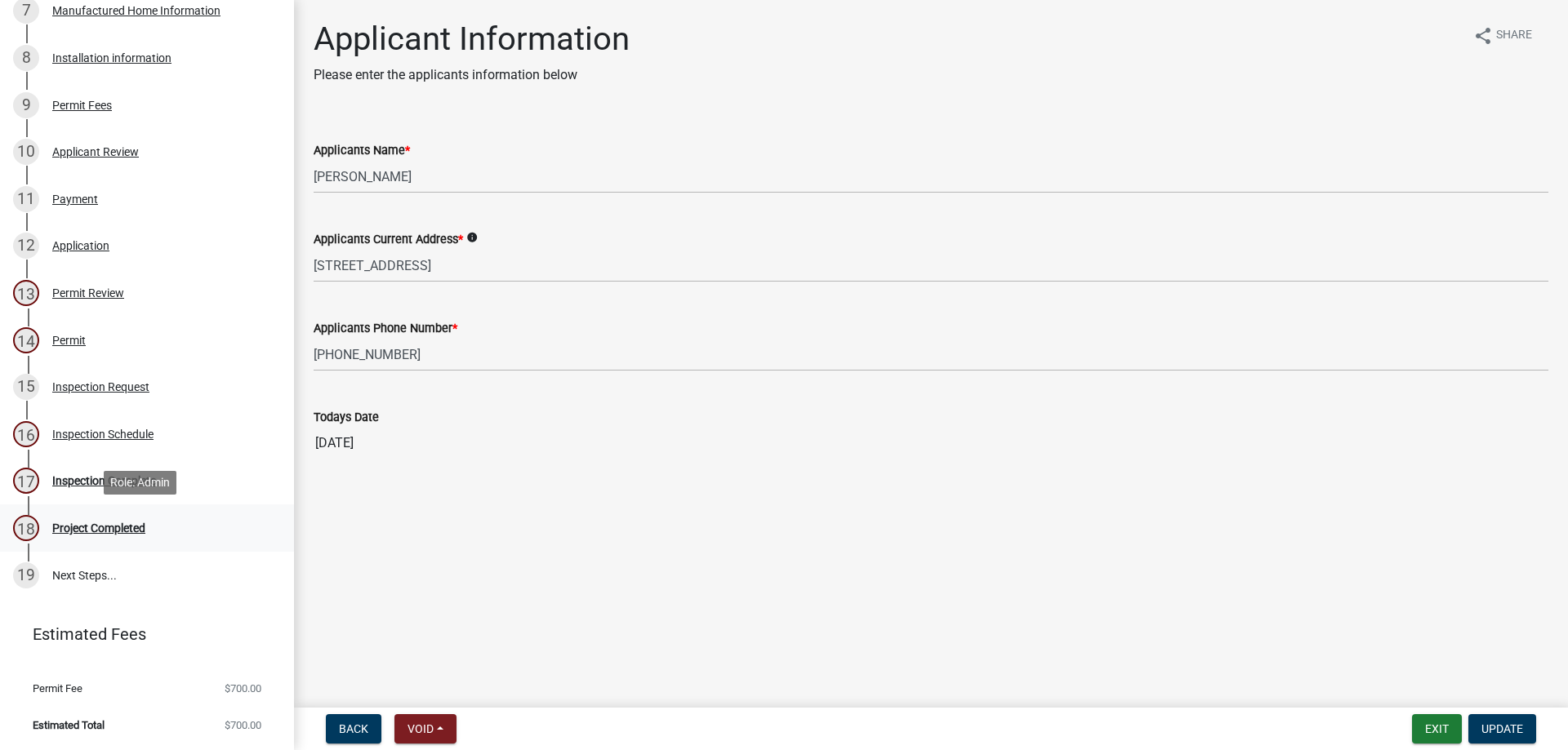
scroll to position [566, 0]
click at [145, 379] on div "15 Inspection Request" at bounding box center [140, 387] width 255 height 26
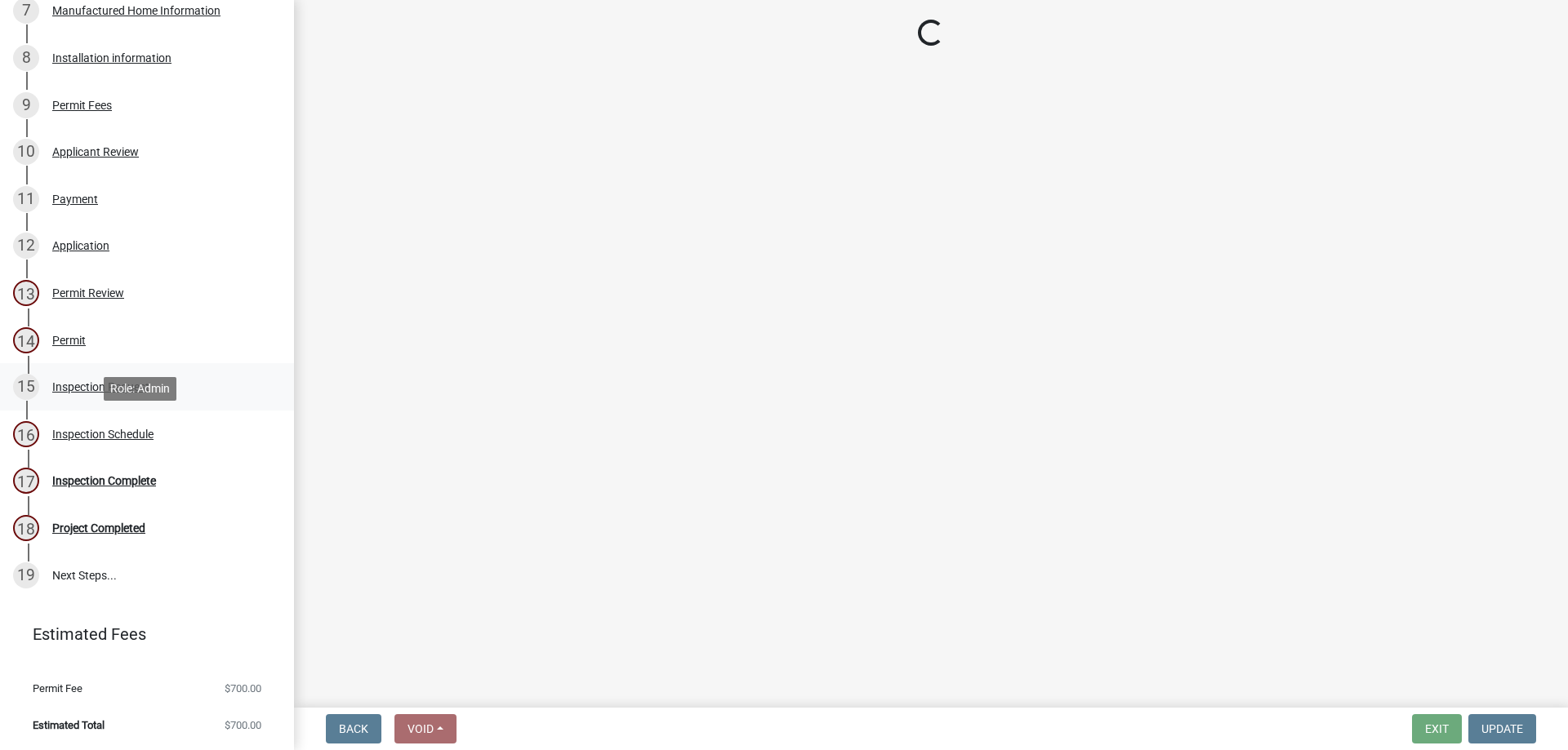
select select "875a3a71-821c-4932-8f00-7658fd3ebb60"
select select "41295d72-7f8e-4e95-a110-1de2d2a8dfac"
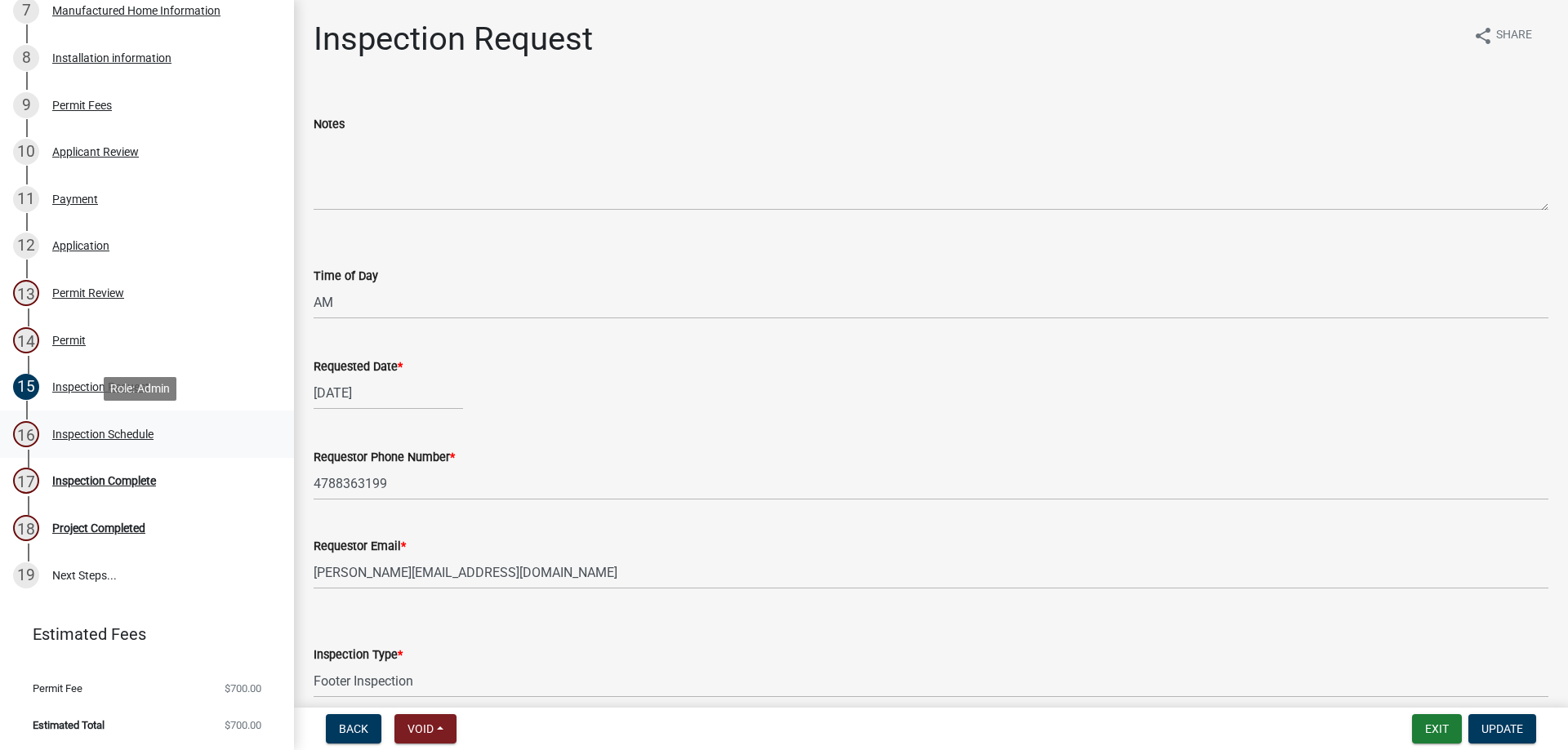
click at [120, 435] on div "Inspection Schedule" at bounding box center [102, 434] width 101 height 11
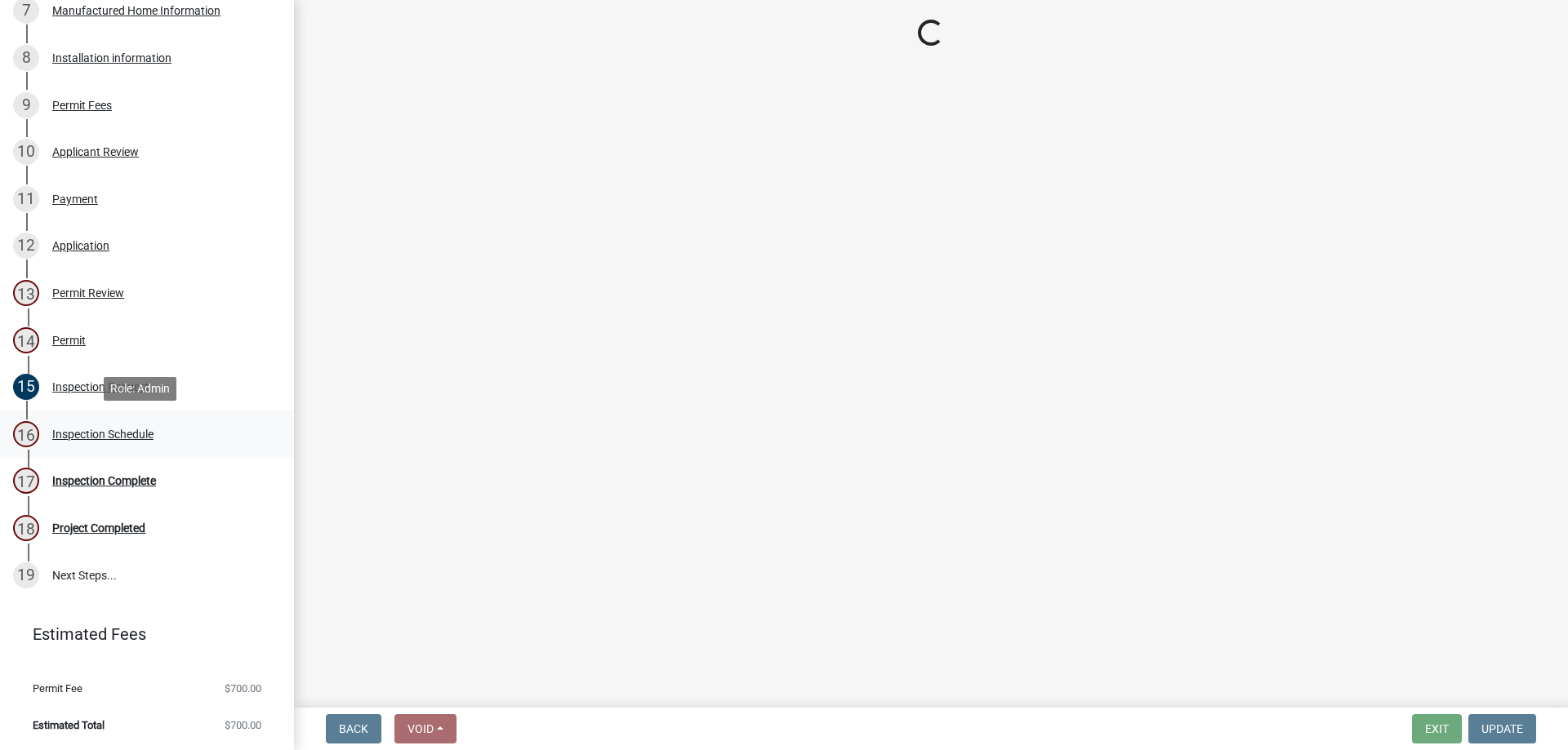
select select "3acdf11f-131c-438b-b450-ae4501c32128"
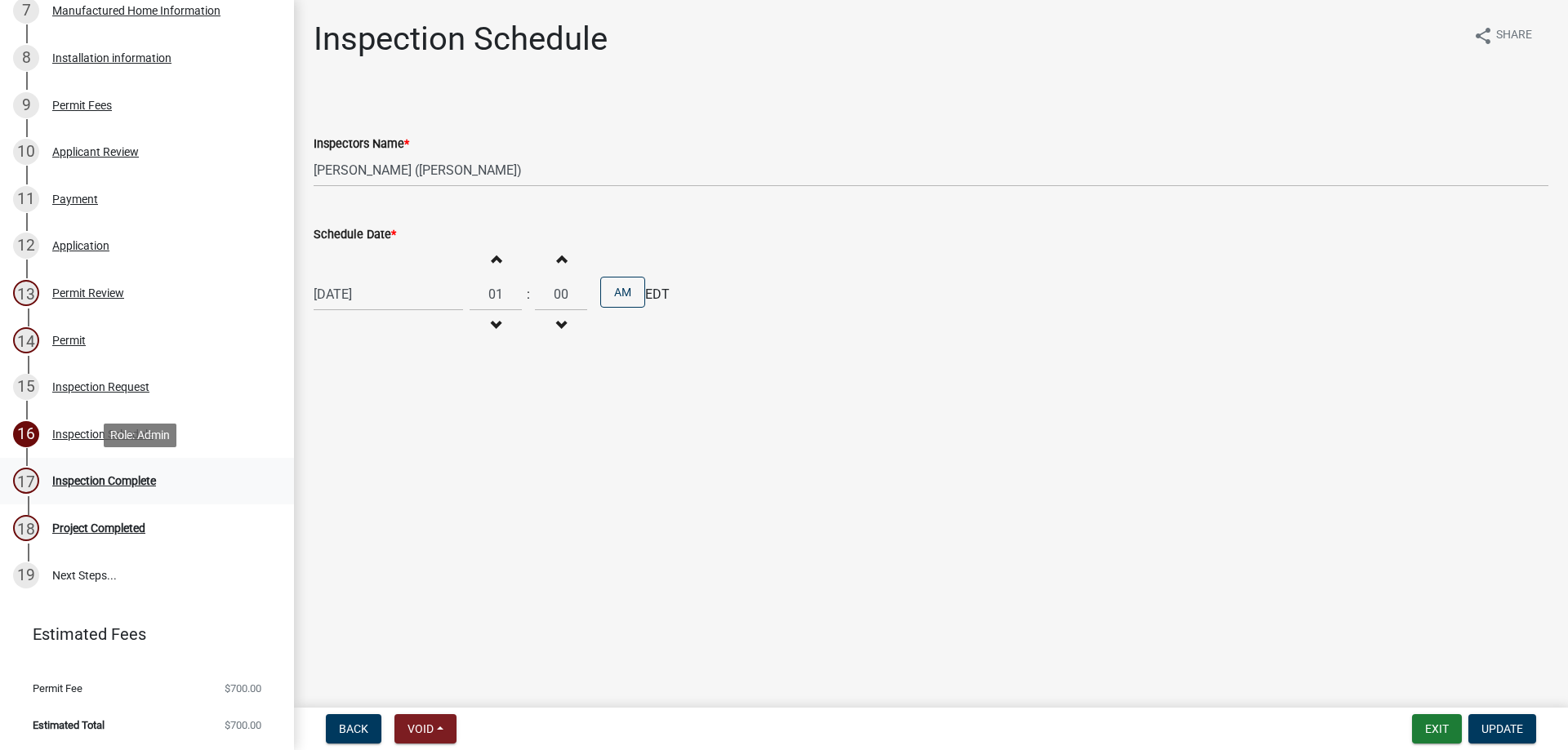
click at [101, 476] on div "Inspection Complete" at bounding box center [104, 481] width 104 height 11
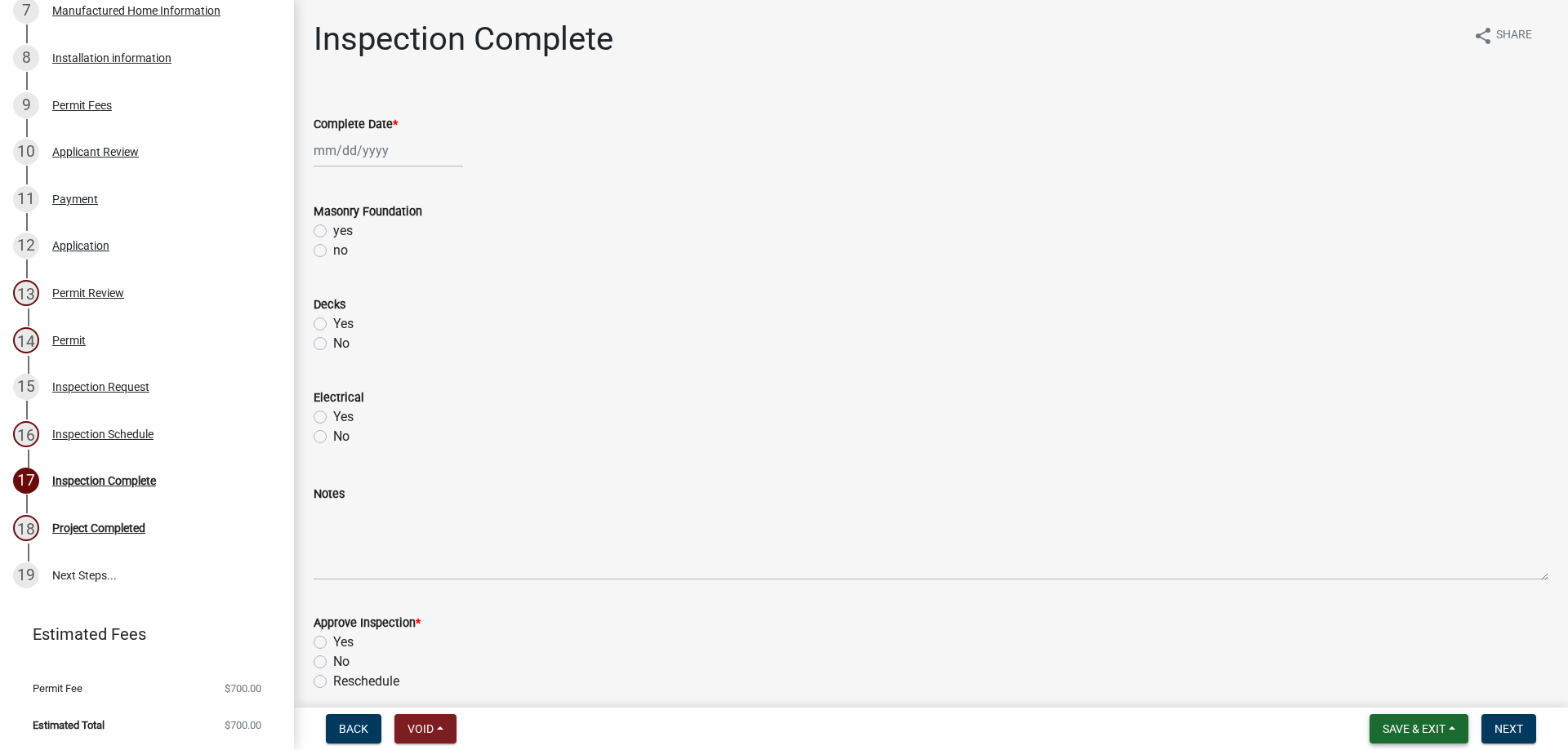
click at [1399, 726] on span "Save & Exit" at bounding box center [1414, 729] width 63 height 13
click at [1392, 684] on button "Save & Exit" at bounding box center [1403, 686] width 131 height 39
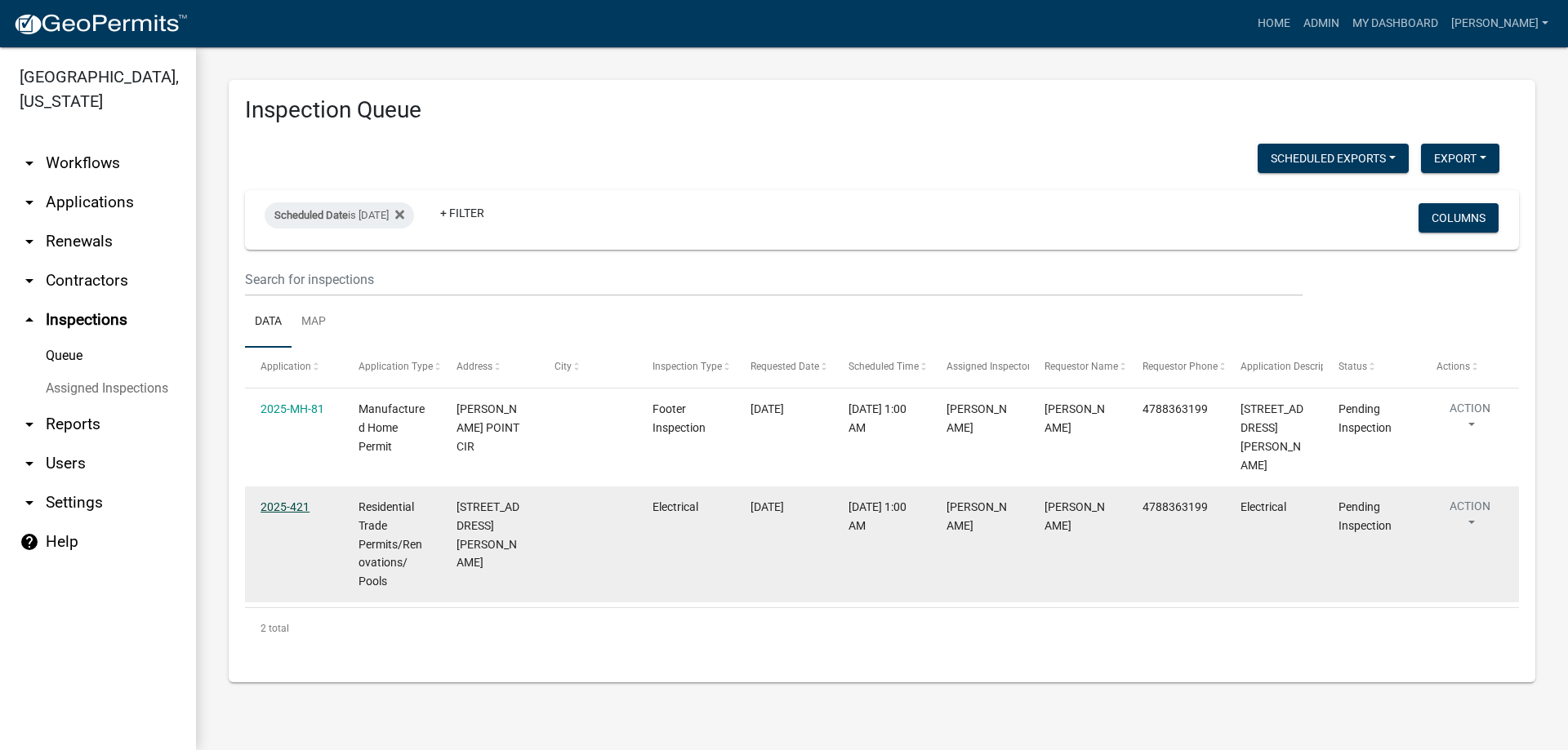
click at [295, 505] on link "2025-421" at bounding box center [285, 506] width 49 height 13
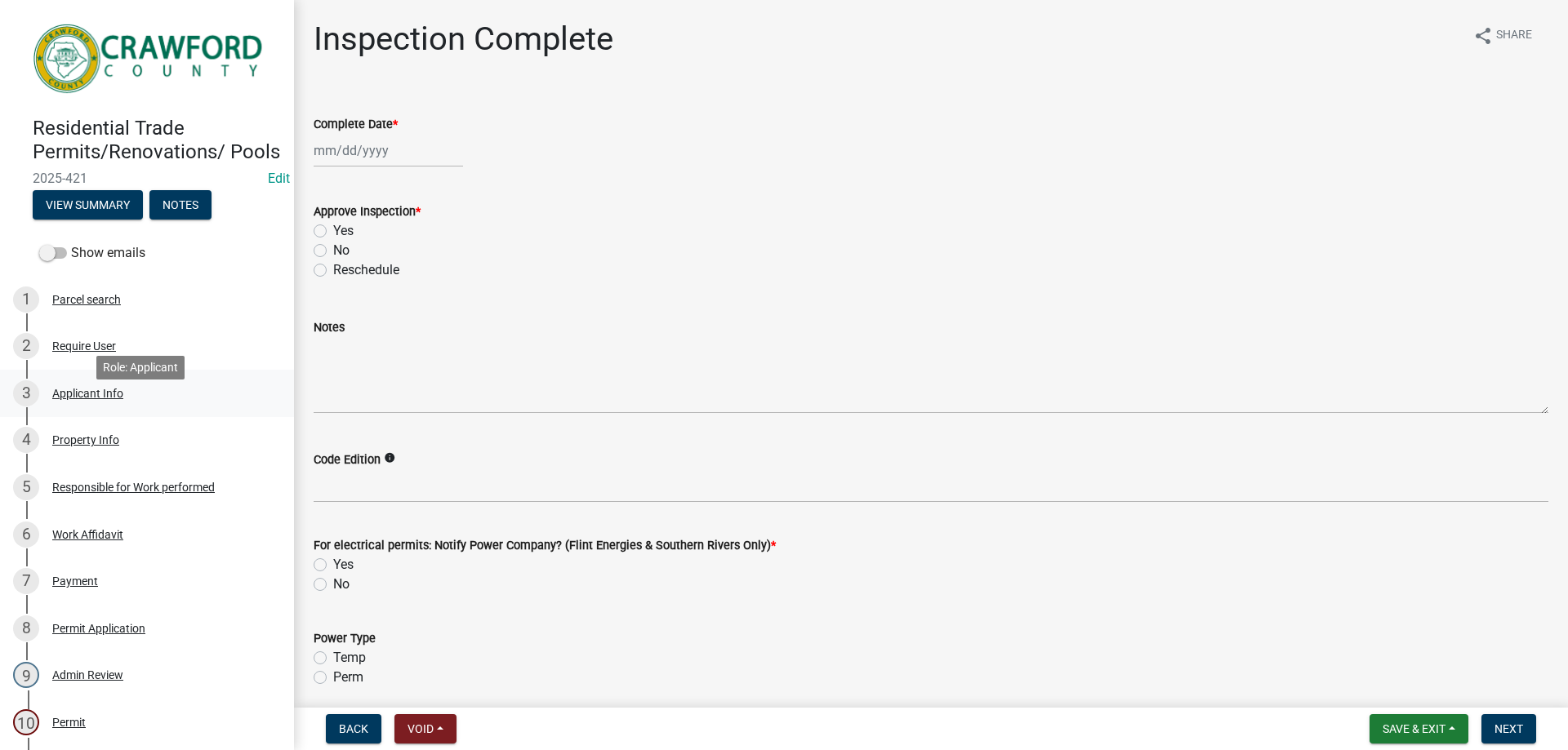
click at [111, 399] on div "Applicant Info" at bounding box center [87, 394] width 71 height 11
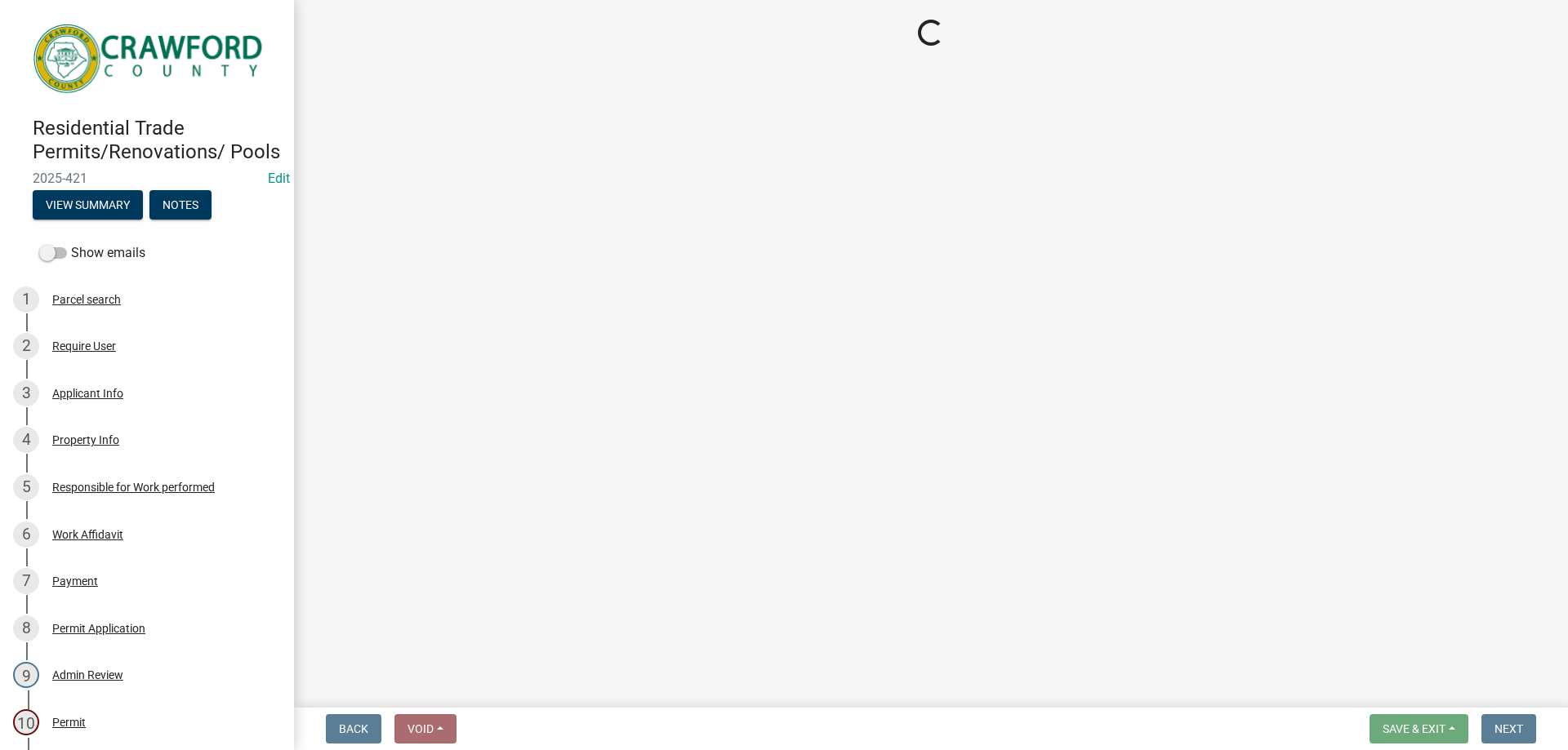
select select "9109ffdd-0fb5-42df-a5b6-3689c48fd073"
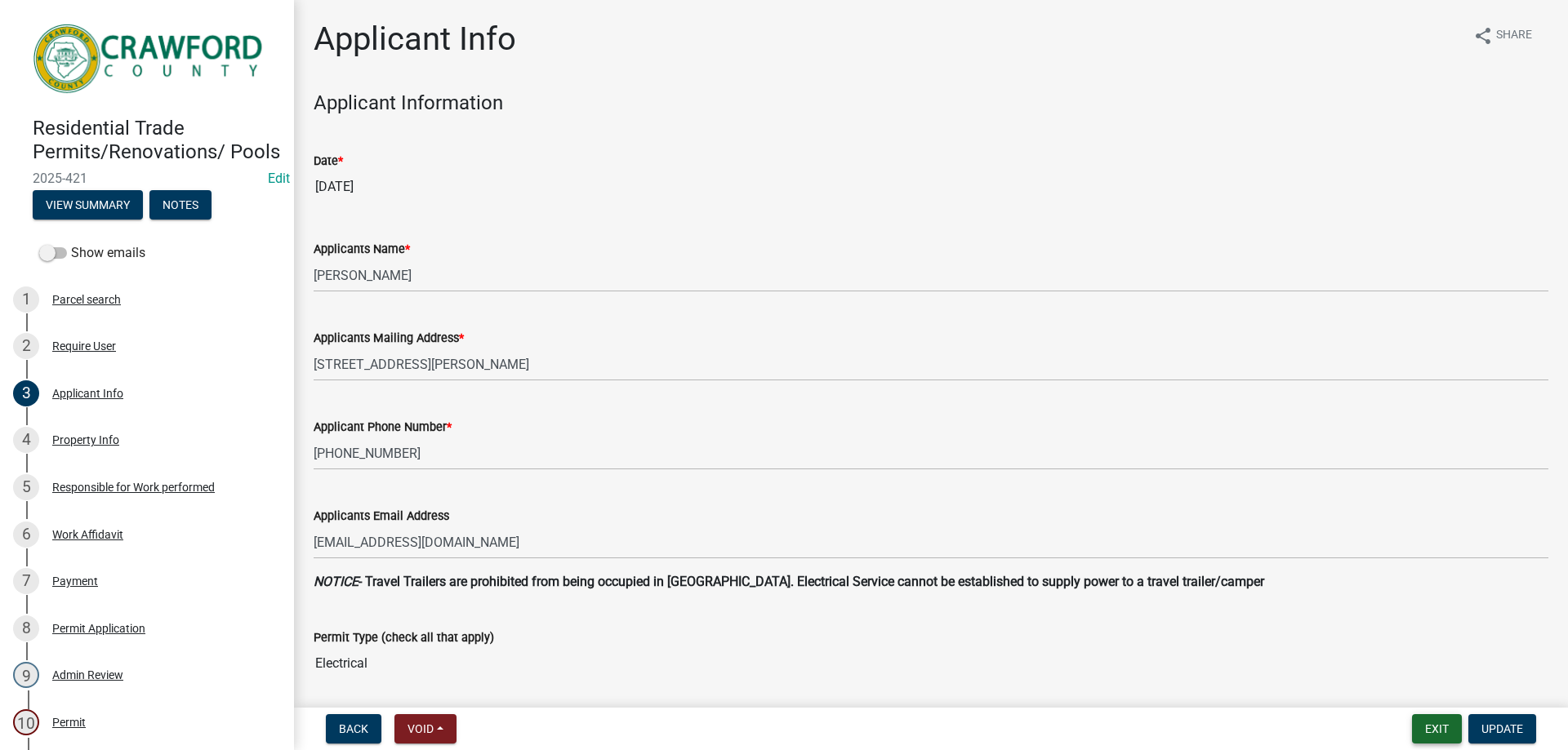
click at [1432, 715] on nav "Back Void Withdraw Lock Expire Void Exit Update" at bounding box center [930, 729] width 1273 height 42
click at [1430, 719] on button "Exit" at bounding box center [1437, 729] width 49 height 29
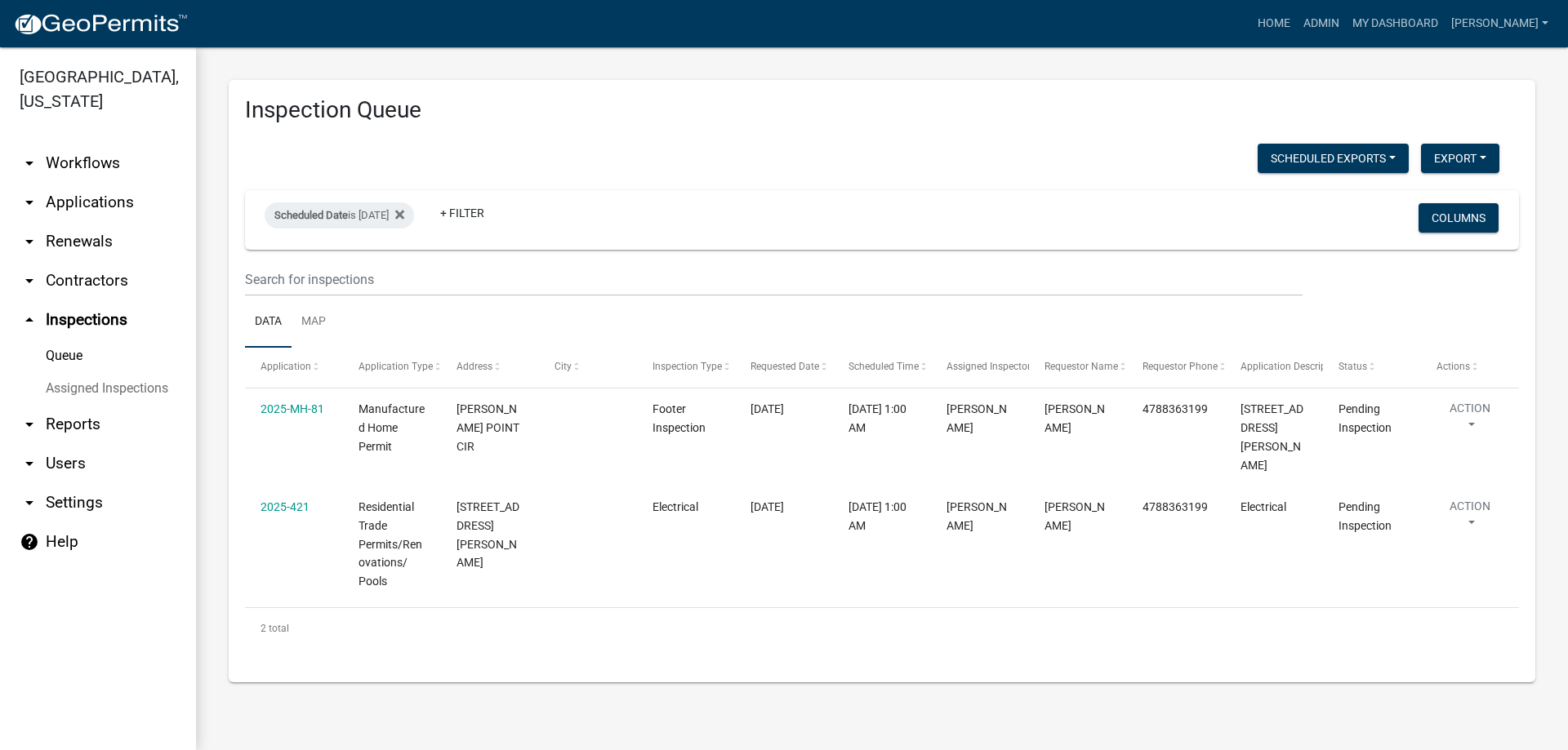
click at [100, 213] on link "arrow_drop_down Applications" at bounding box center [98, 202] width 196 height 39
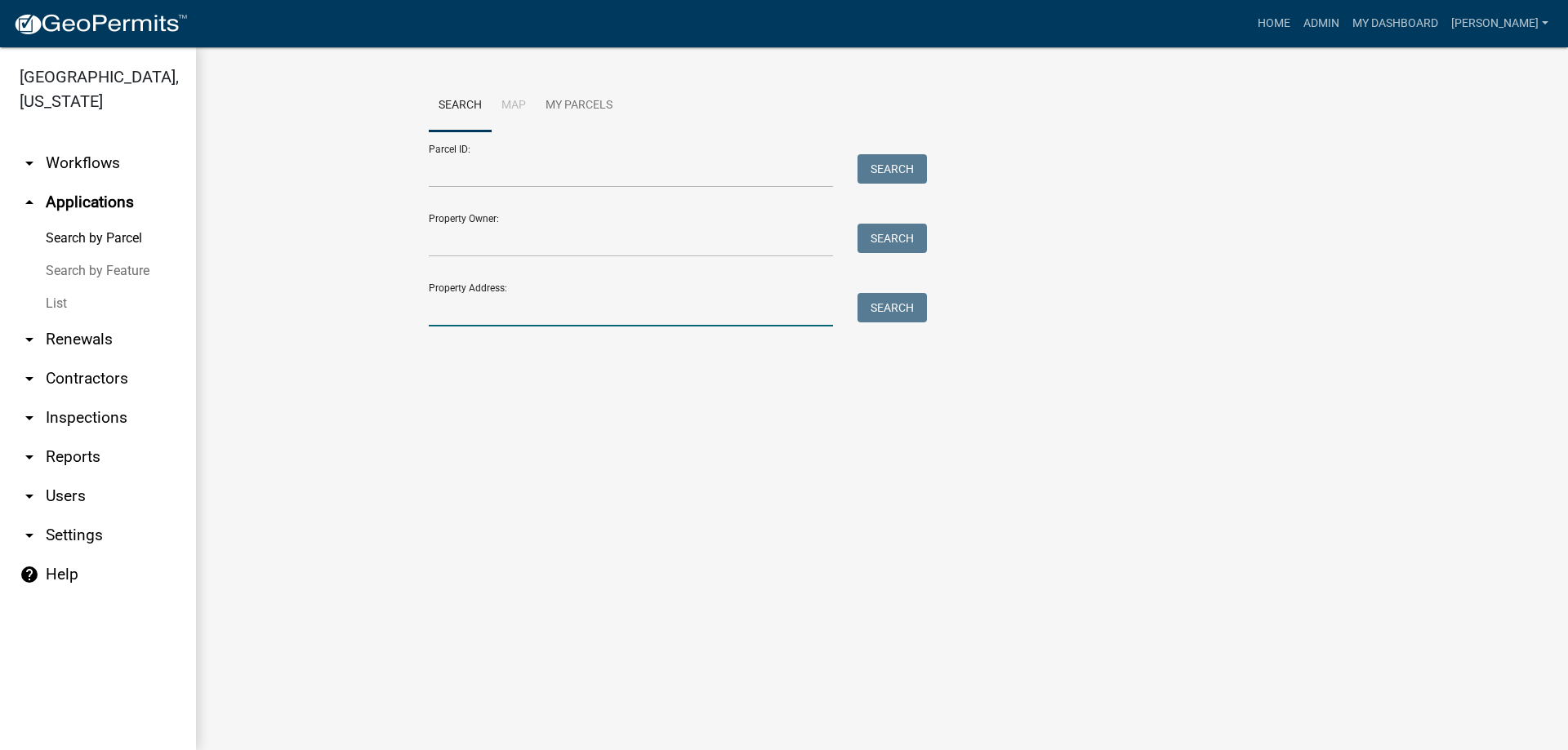
click at [443, 318] on input "Property Address:" at bounding box center [631, 310] width 404 height 34
type input "606"
click at [901, 305] on button "Search" at bounding box center [892, 307] width 70 height 29
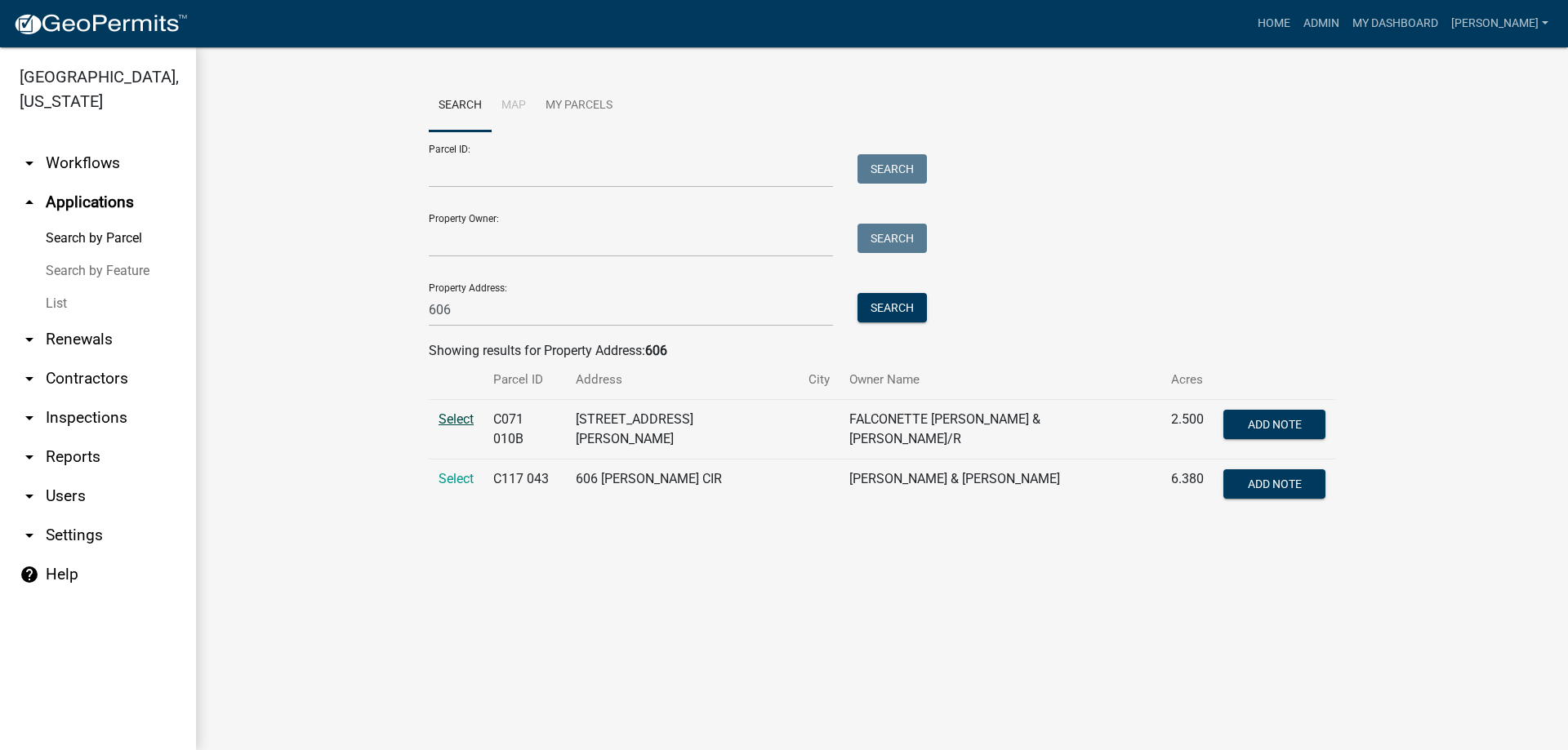
click at [462, 420] on span "Select" at bounding box center [456, 419] width 35 height 16
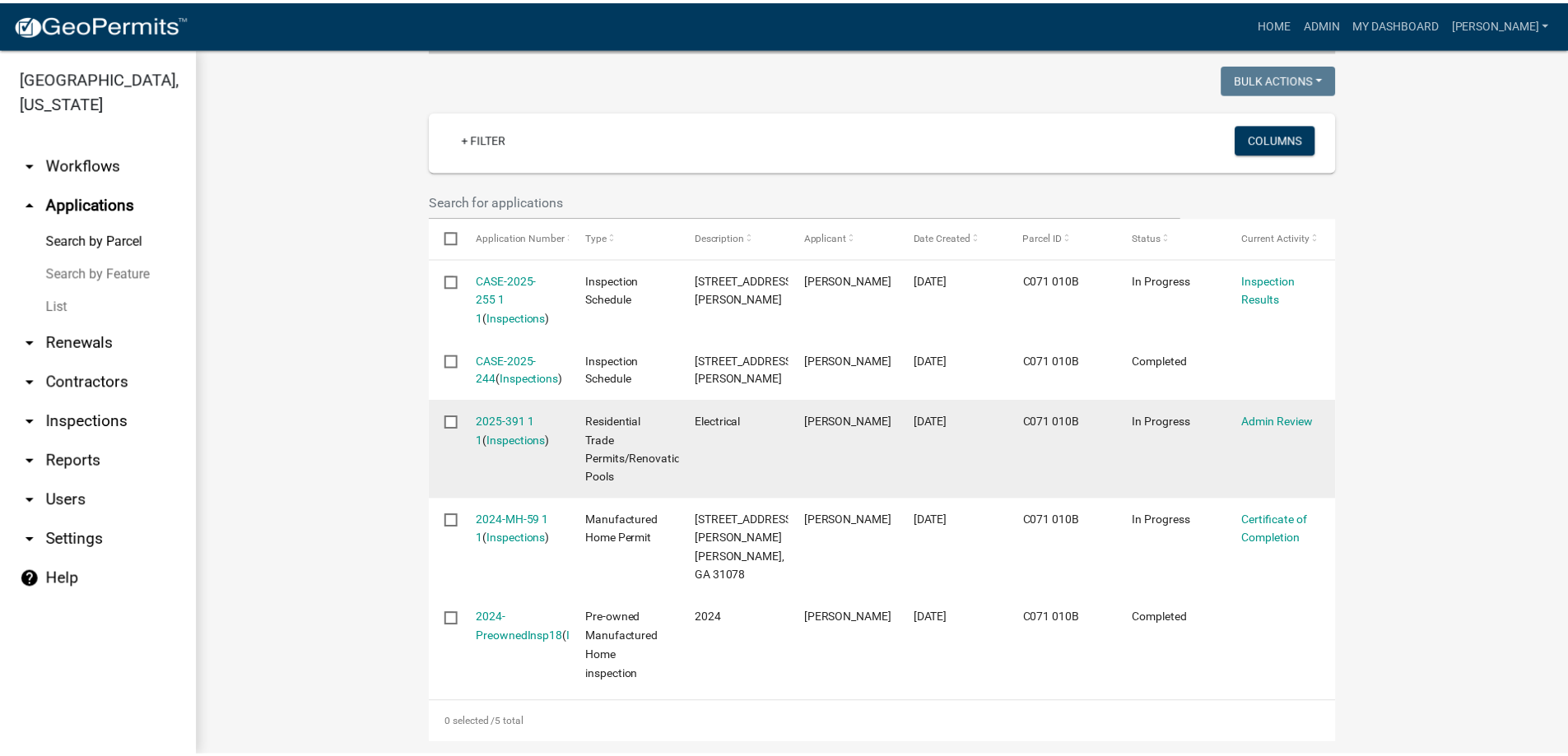
scroll to position [425, 0]
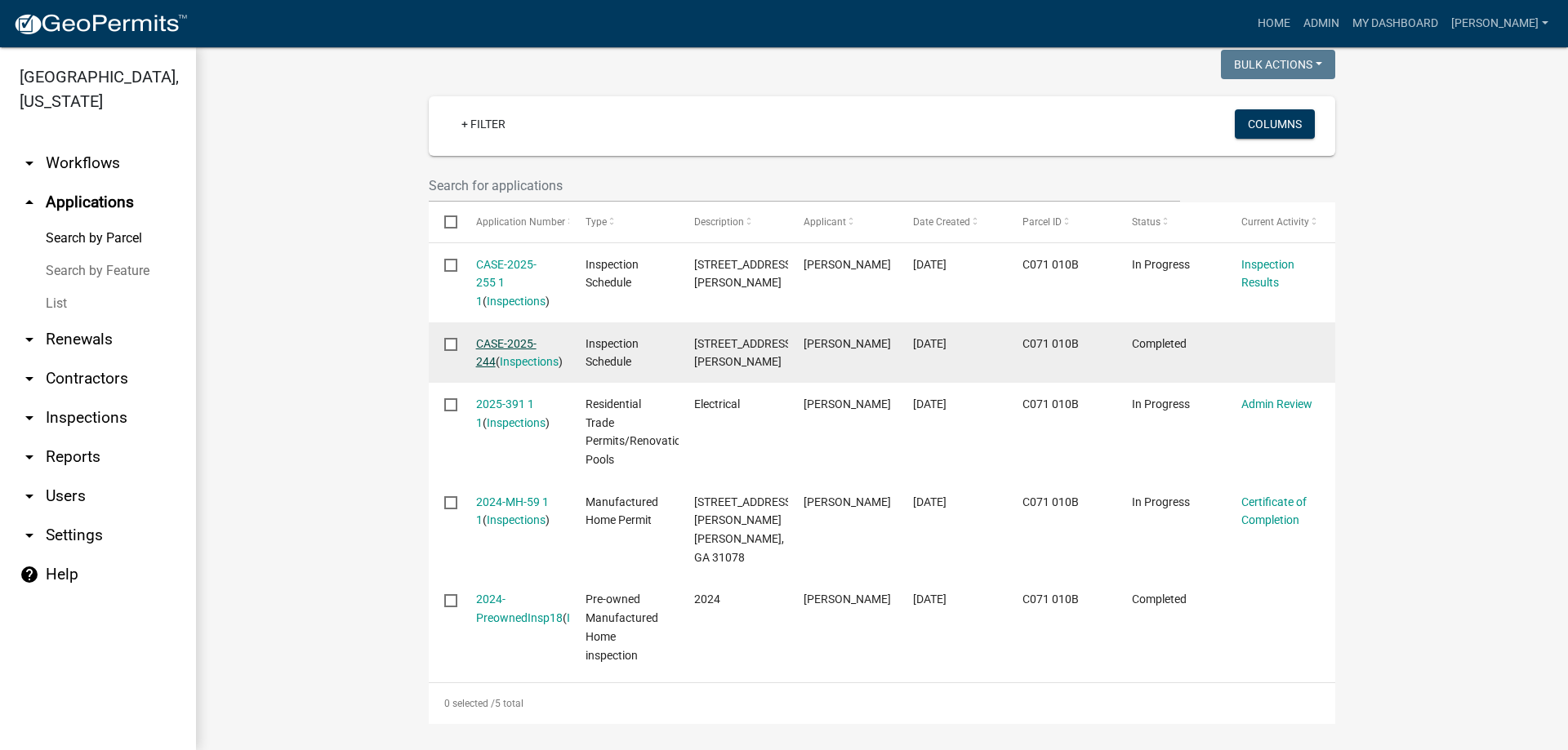
click at [513, 340] on link "CASE-2025-244" at bounding box center [506, 353] width 60 height 32
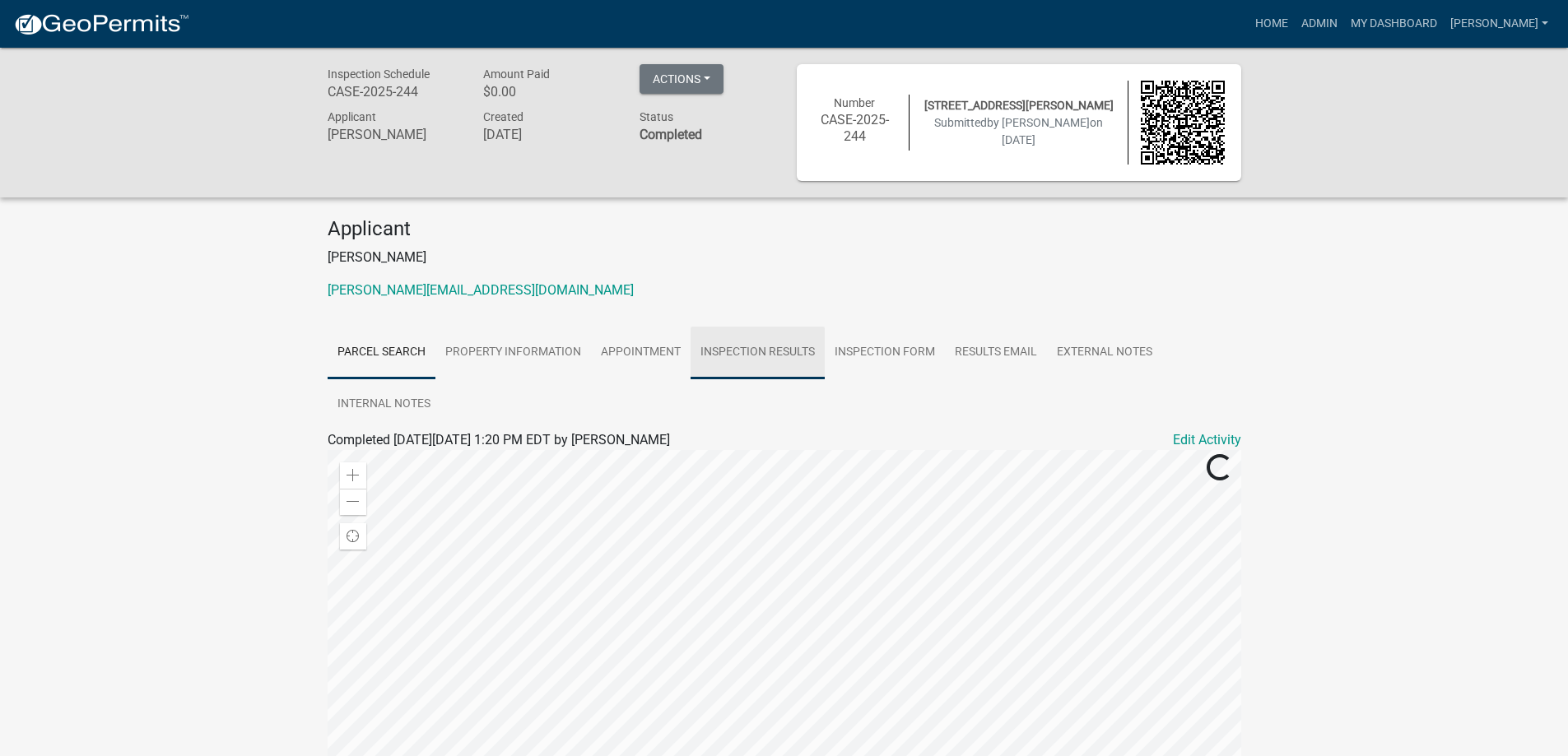
click at [776, 369] on link "Inspection Results" at bounding box center [757, 352] width 134 height 52
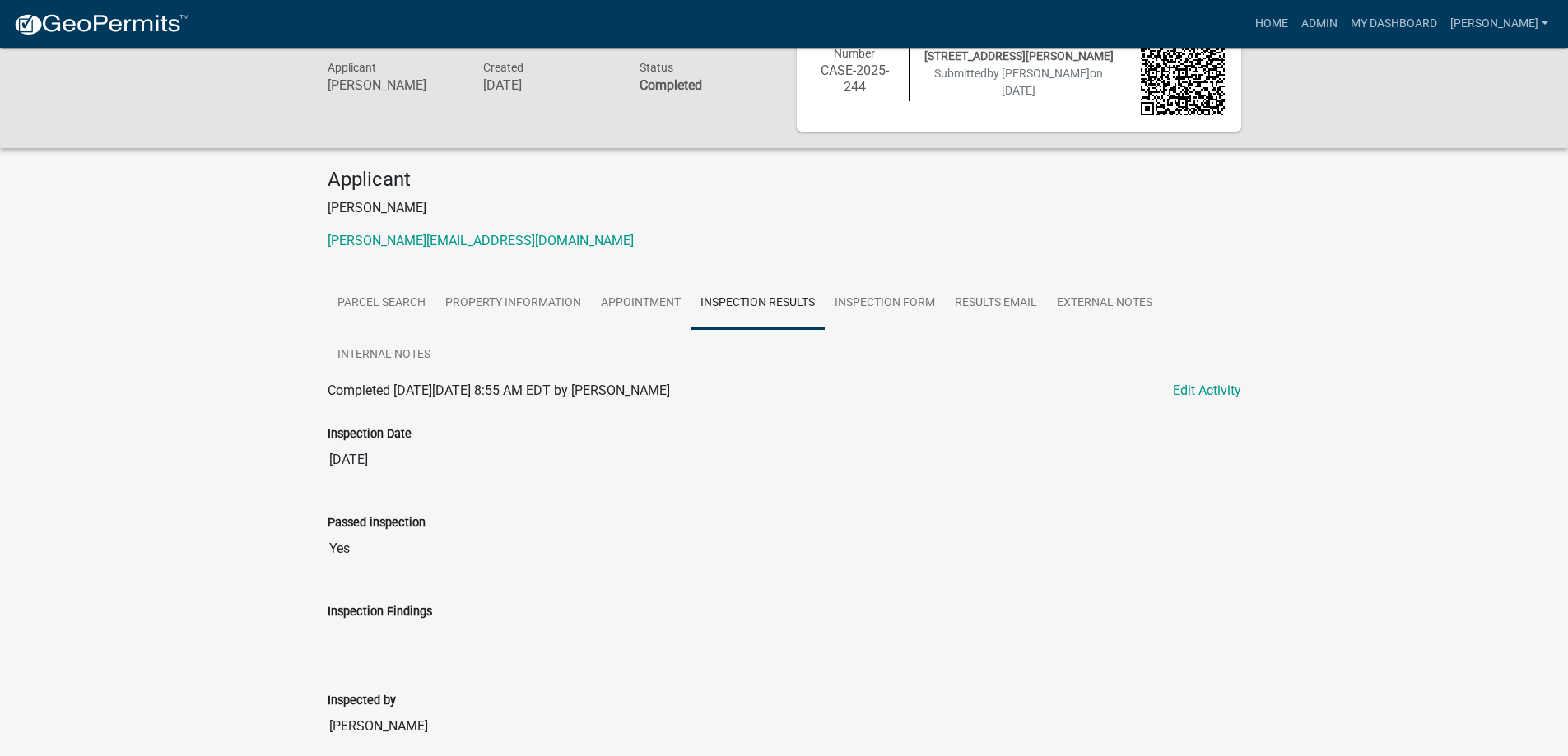
scroll to position [165, 0]
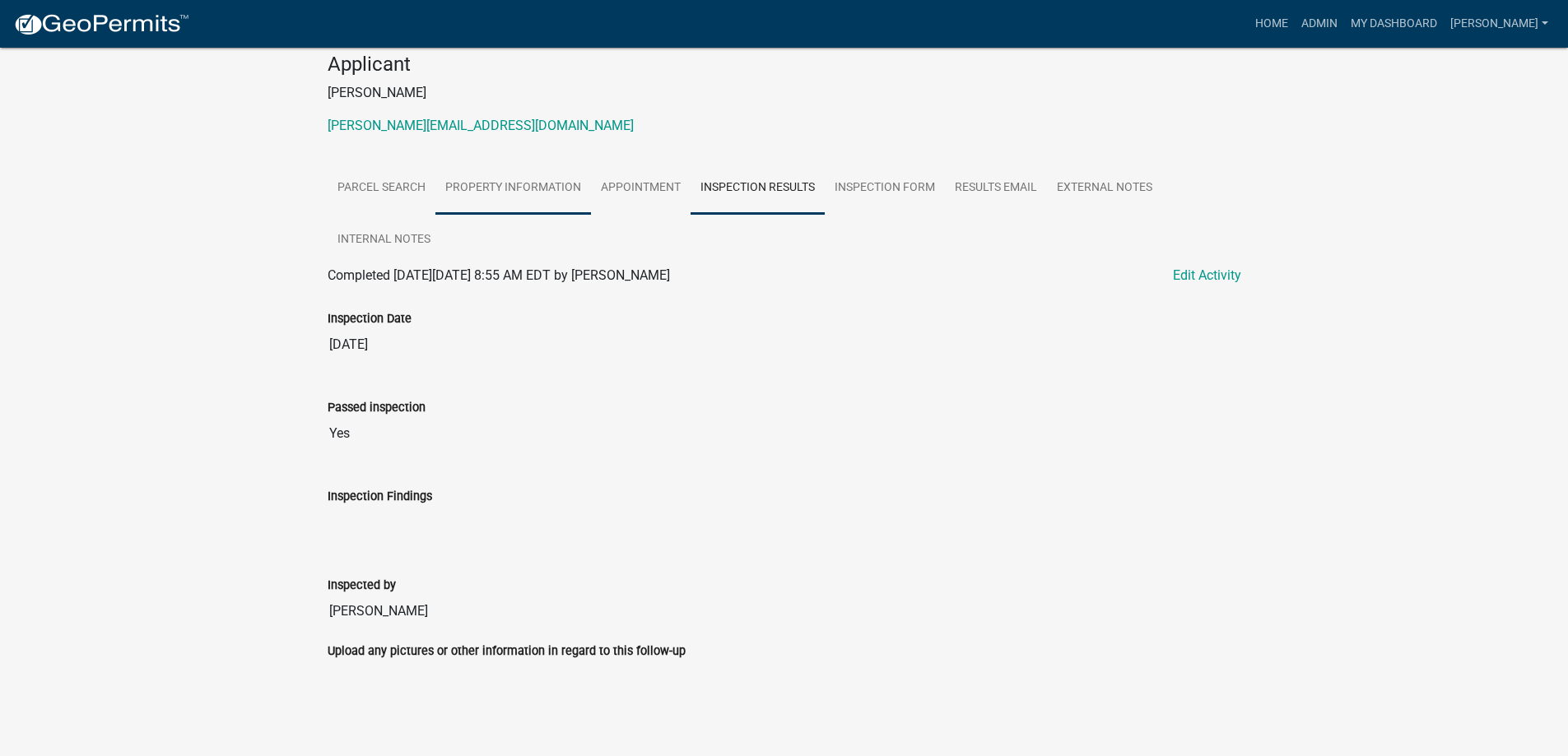
click at [502, 204] on link "Property Information" at bounding box center [512, 188] width 156 height 52
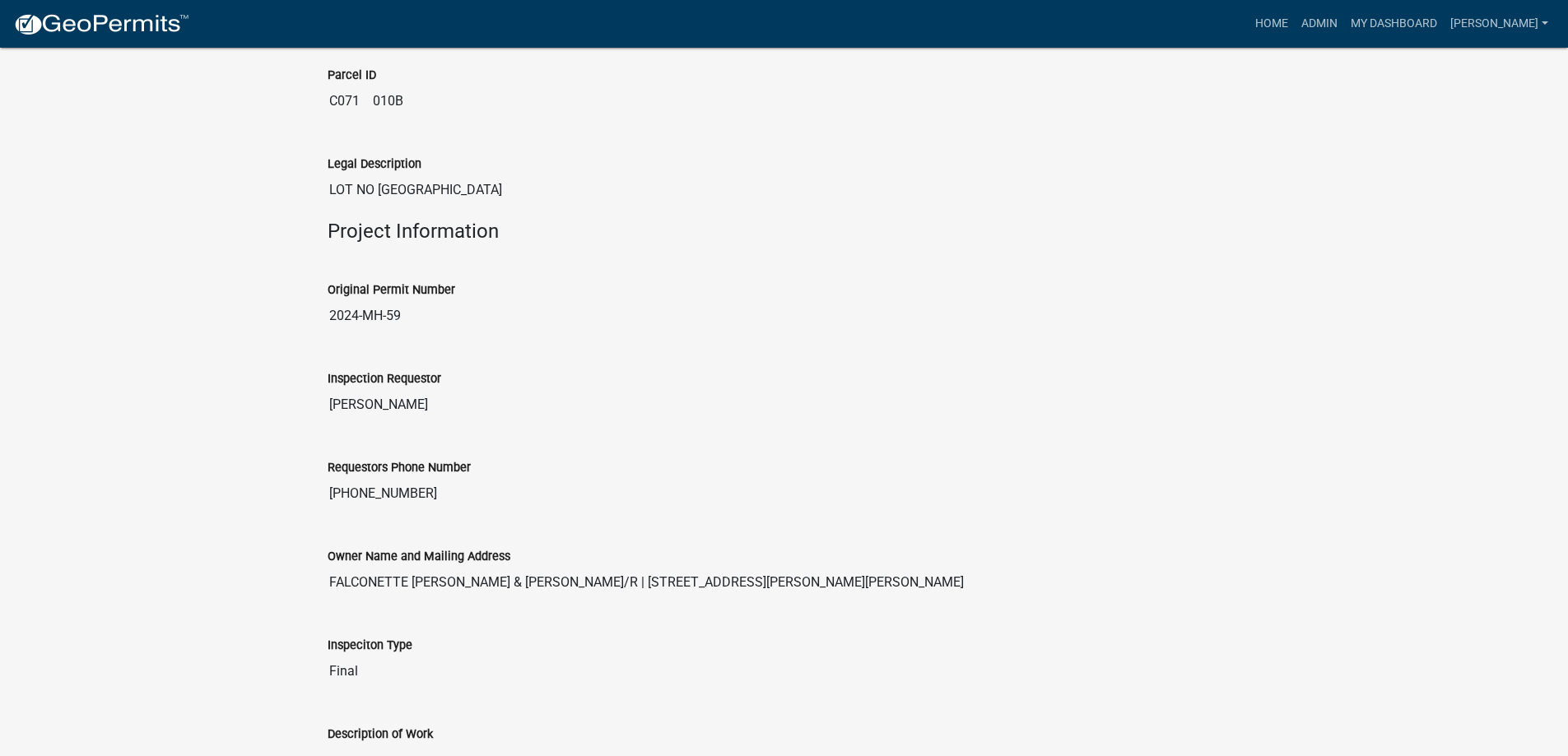
scroll to position [459, 0]
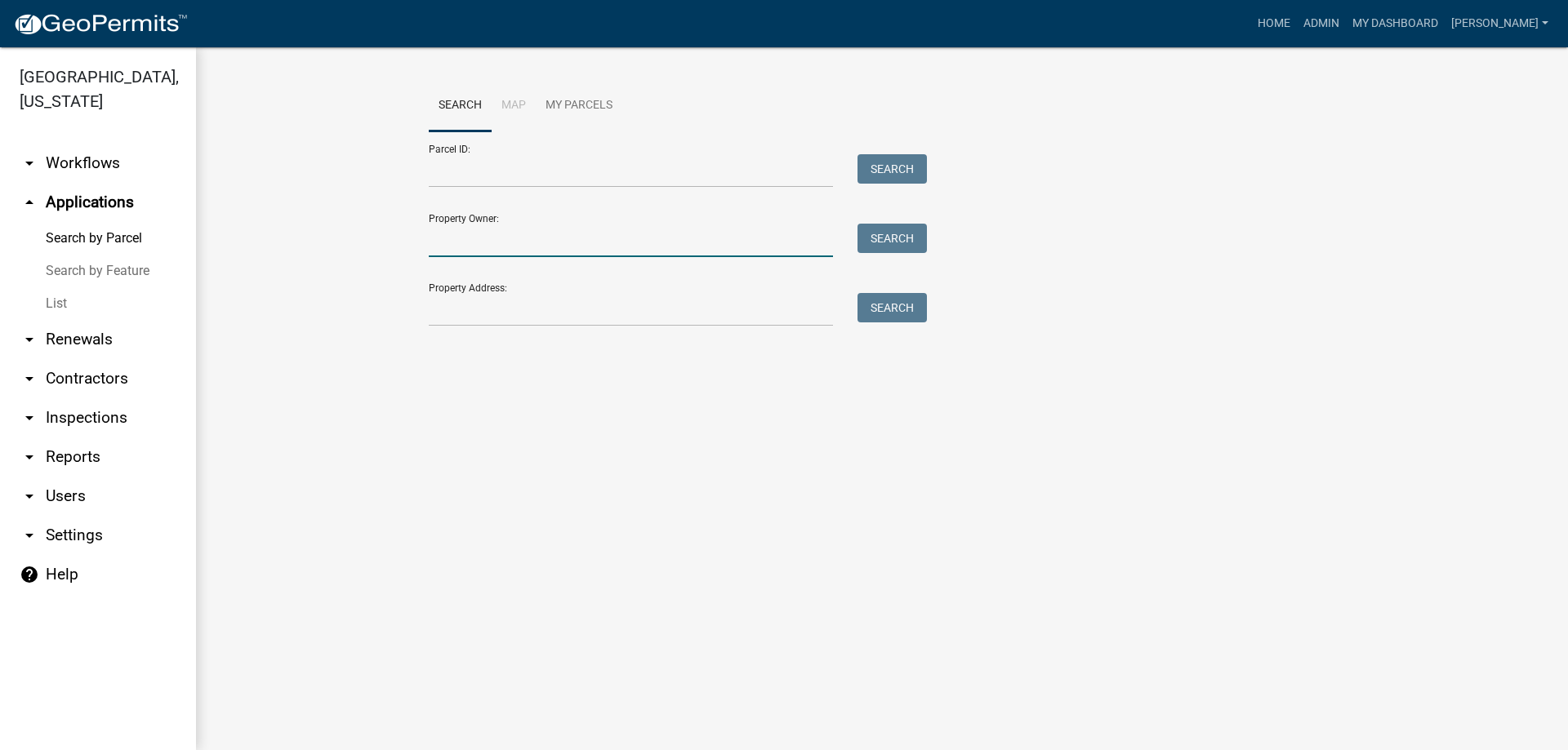
click at [431, 251] on input "Property Owner:" at bounding box center [631, 241] width 404 height 34
click at [466, 187] on input "Parcel ID:" at bounding box center [631, 171] width 404 height 34
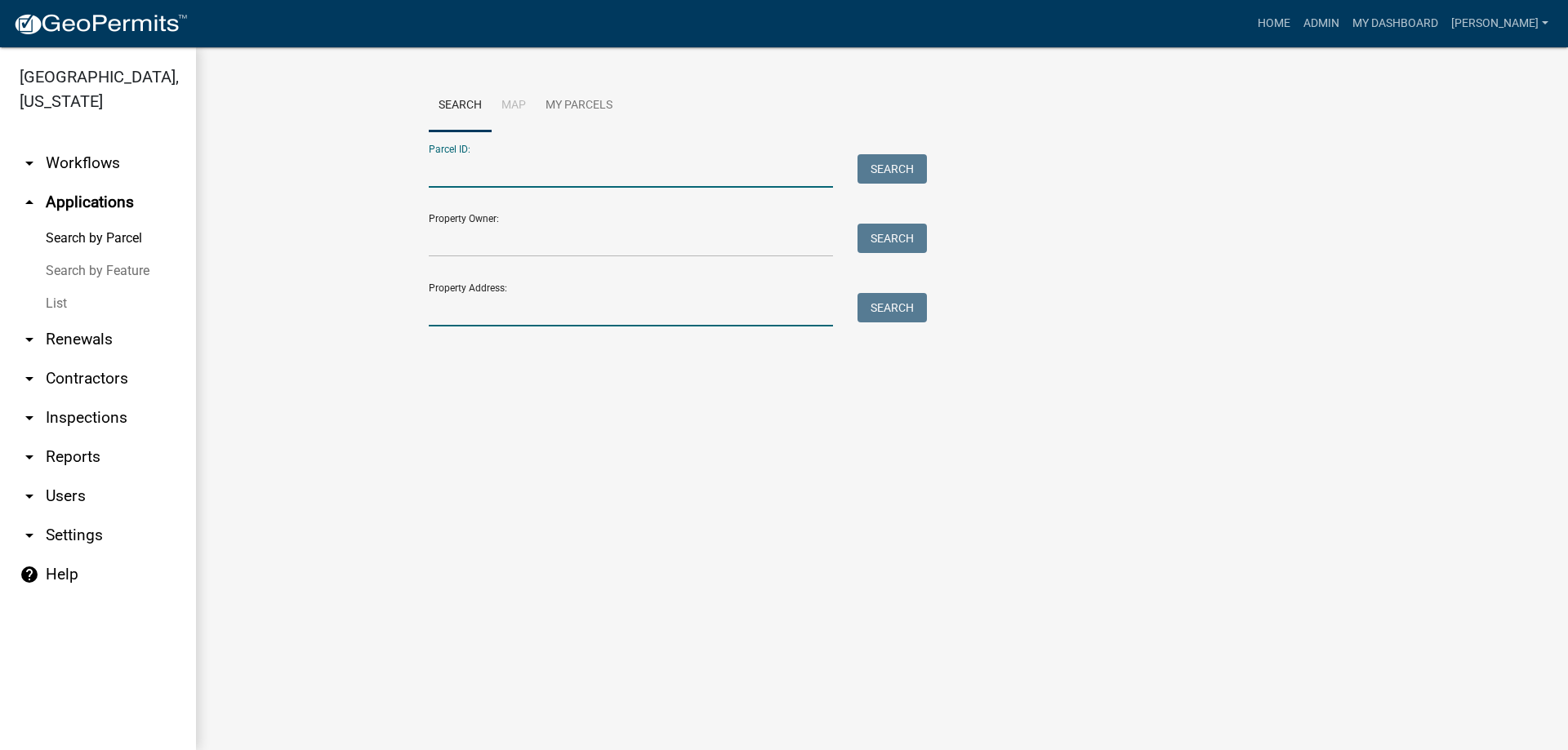
click at [473, 311] on input "Property Address:" at bounding box center [631, 310] width 404 height 34
type input "606"
click at [881, 310] on button "Search" at bounding box center [892, 307] width 70 height 29
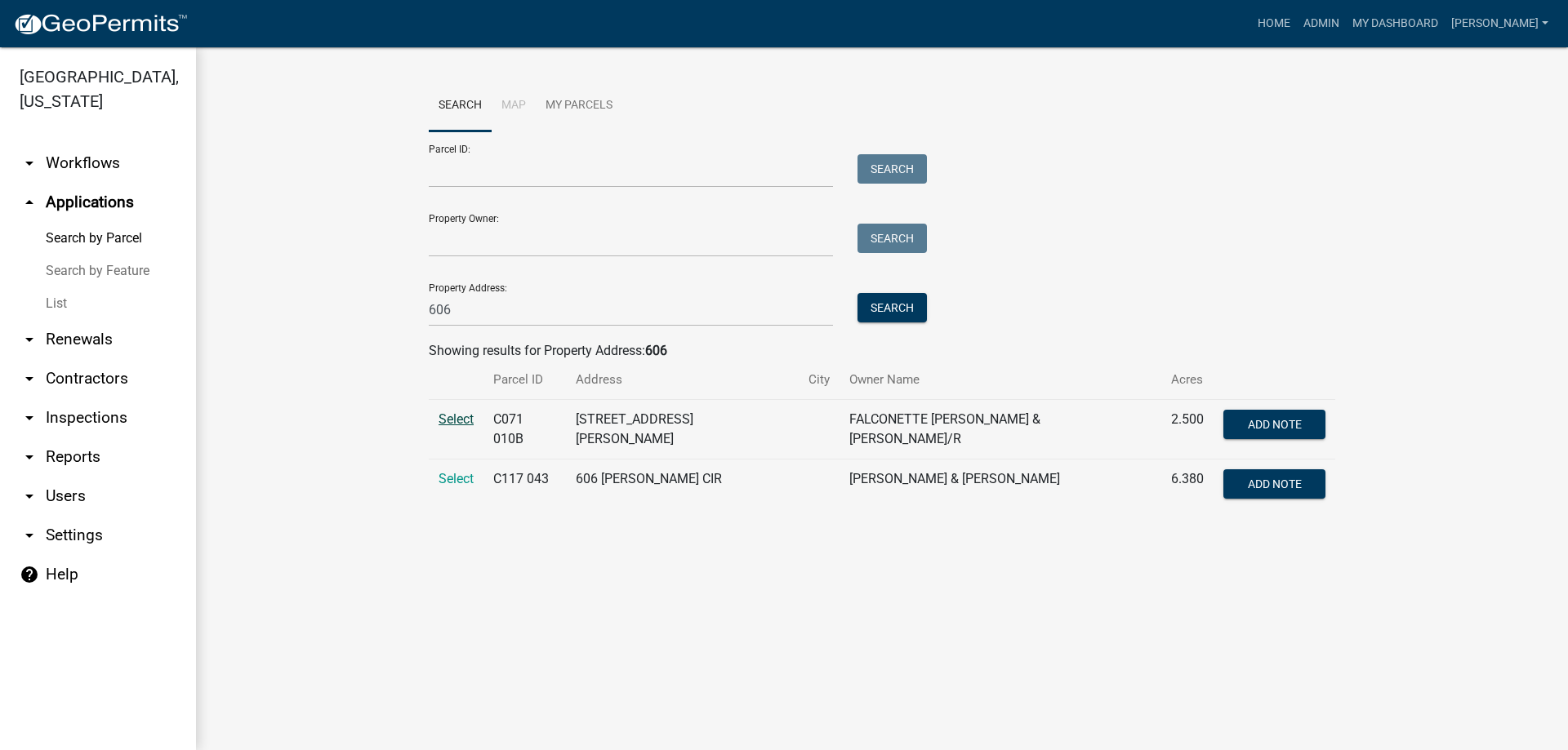
click at [443, 426] on span "Select" at bounding box center [456, 419] width 35 height 16
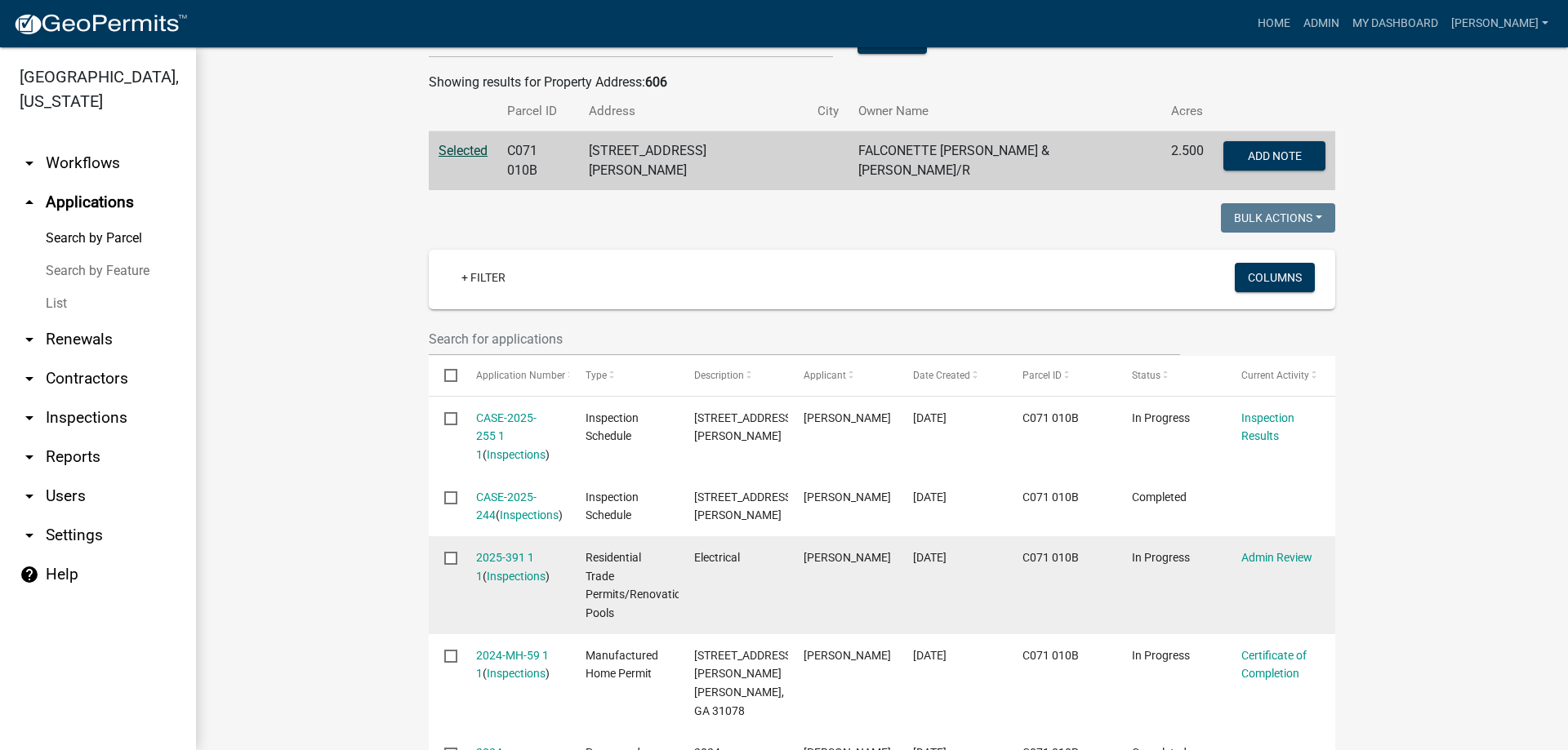
scroll to position [409, 0]
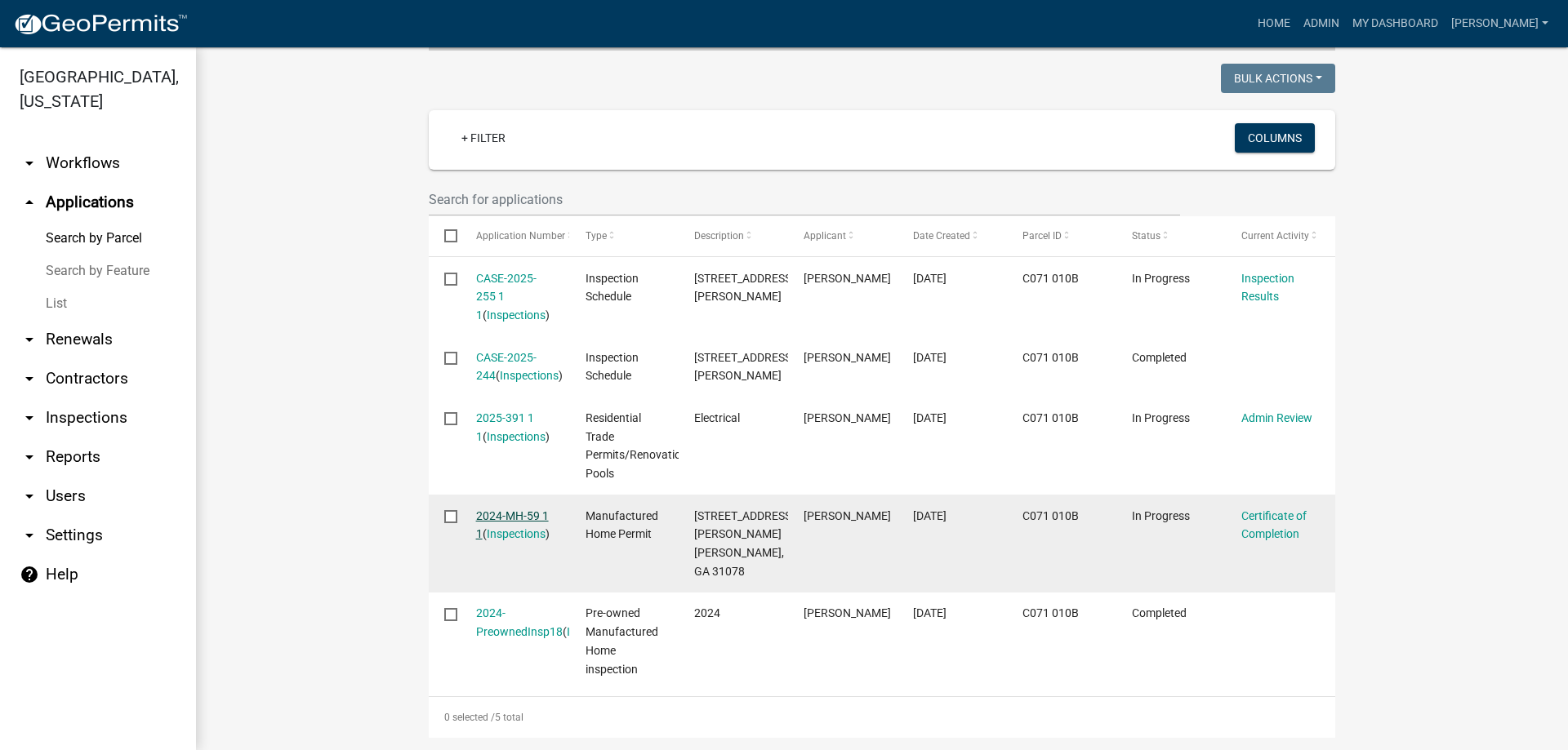
click at [526, 527] on link "2024-MH-59 1 1" at bounding box center [512, 525] width 72 height 32
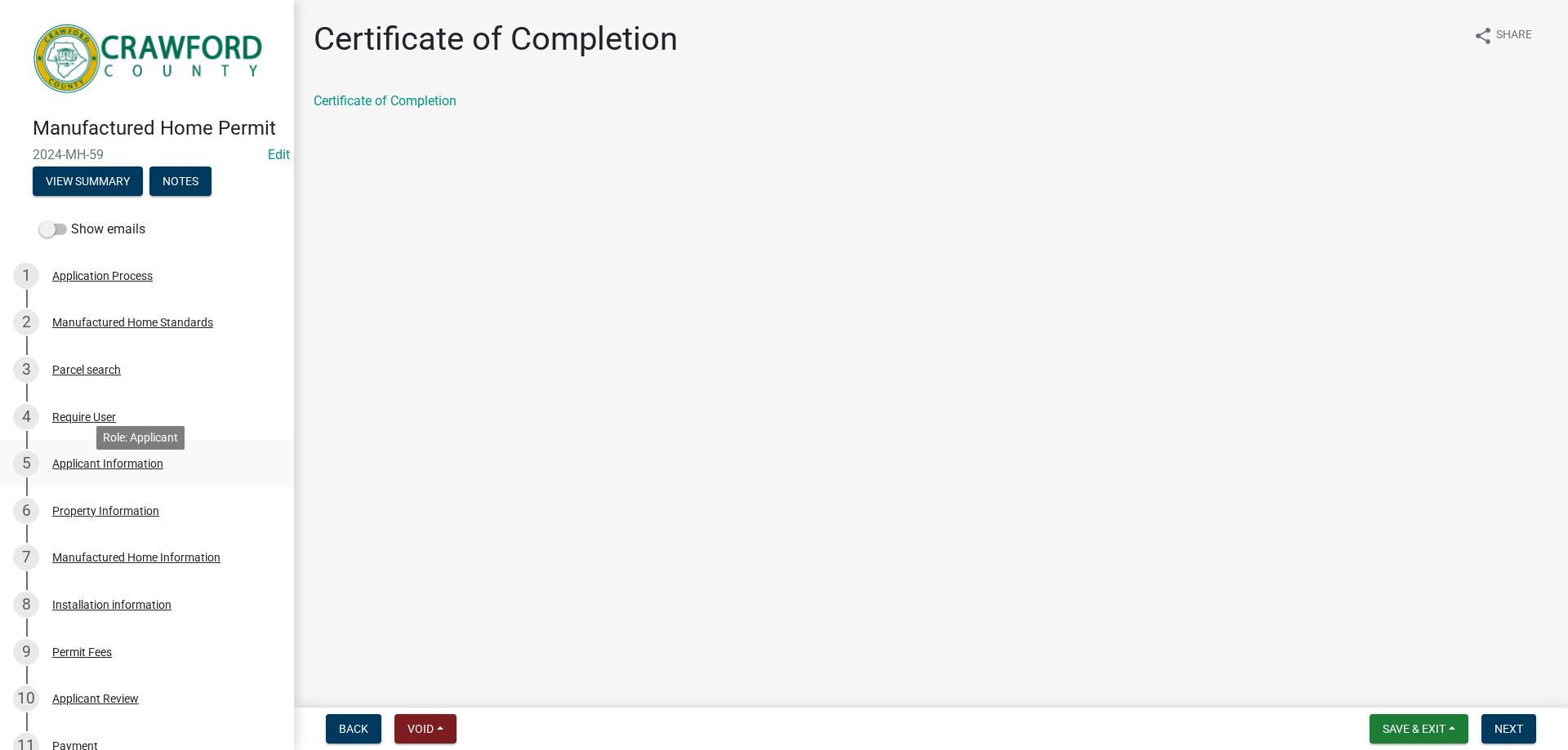
click at [99, 487] on link "5 Applicant Information" at bounding box center [146, 464] width 294 height 48
